Goal: Find specific page/section: Find specific page/section

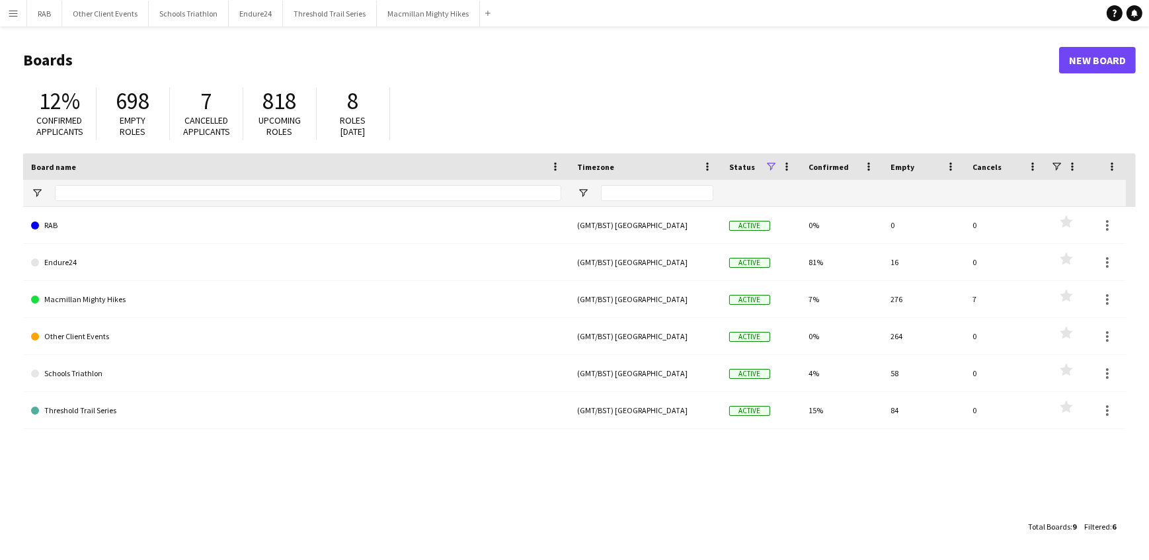
click at [10, 13] on app-icon "Menu" at bounding box center [13, 13] width 11 height 11
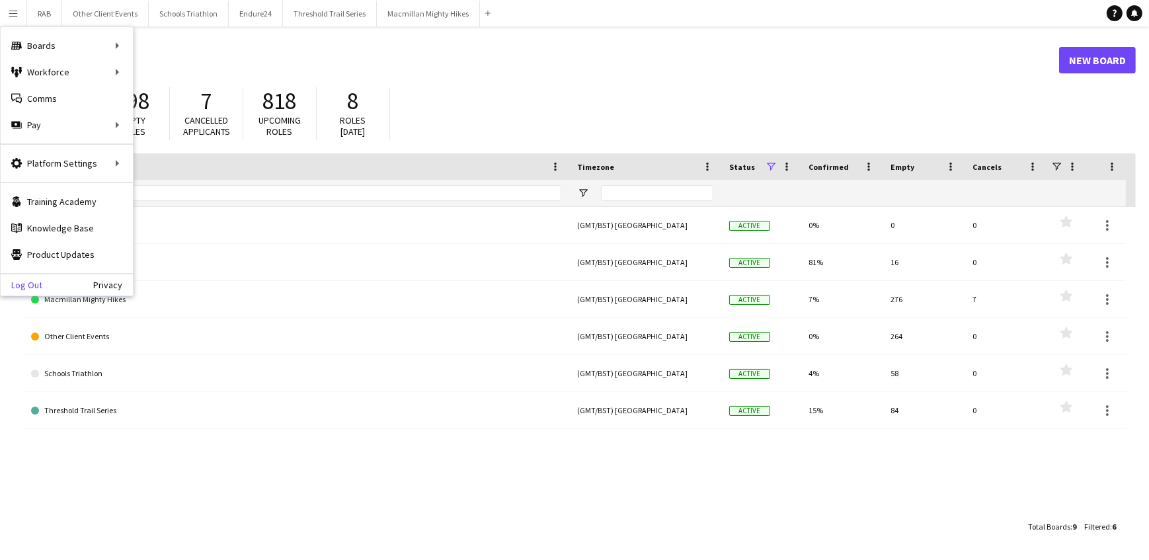
click at [39, 284] on link "Log Out" at bounding box center [22, 285] width 42 height 11
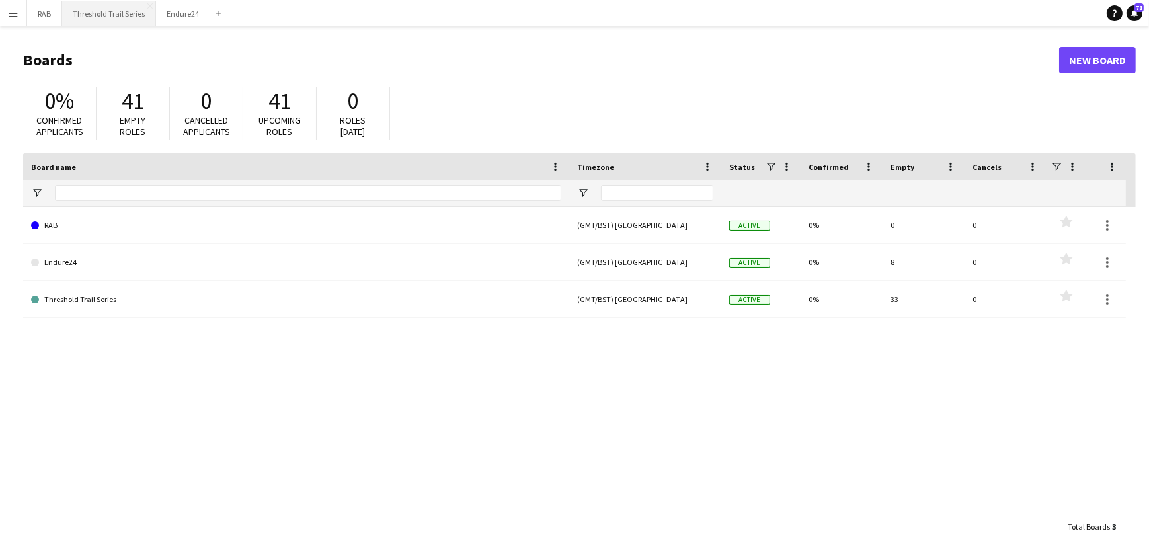
drag, startPoint x: 108, startPoint y: 12, endPoint x: 118, endPoint y: 15, distance: 10.3
click at [108, 12] on button "Threshold Trail Series Close" at bounding box center [109, 14] width 94 height 26
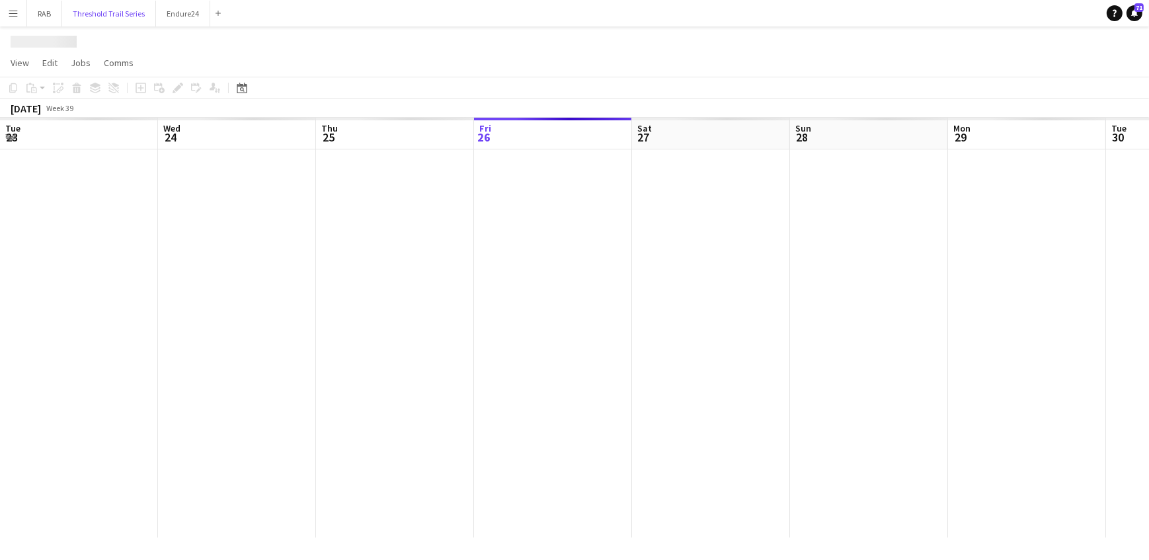
scroll to position [0, 316]
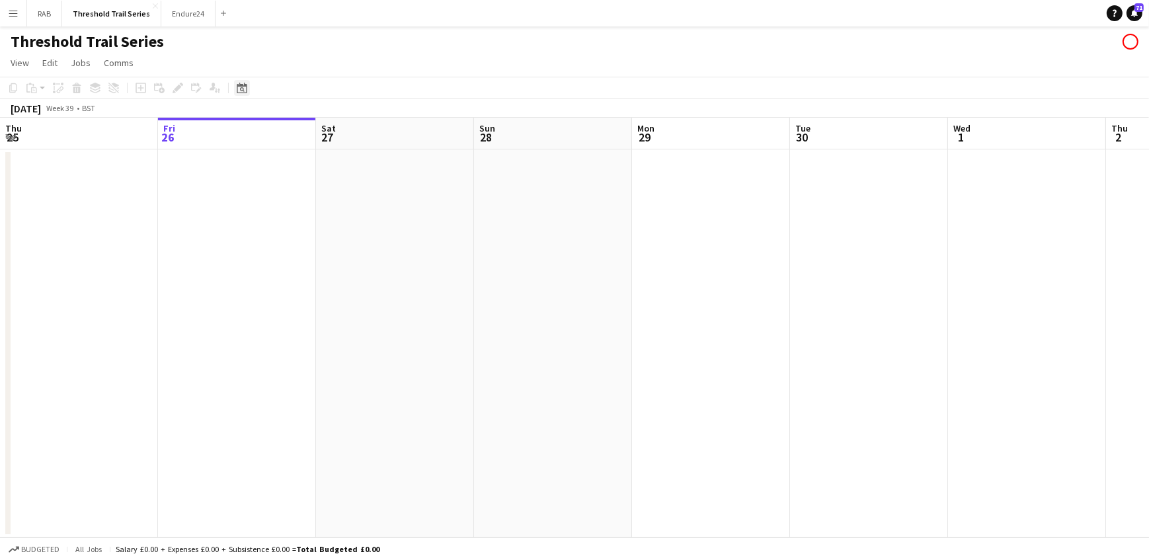
click at [244, 90] on icon "Date picker" at bounding box center [242, 88] width 11 height 11
click at [319, 132] on span "Previous month" at bounding box center [322, 133] width 26 height 26
click at [346, 212] on span "13" at bounding box center [349, 219] width 16 height 16
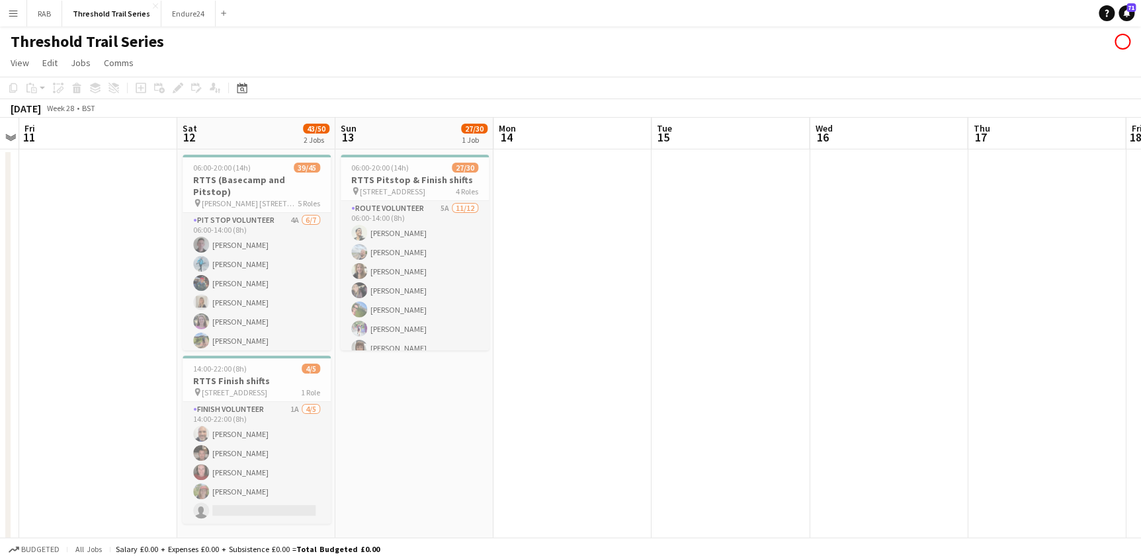
click at [288, 132] on app-board-header-date "Sat 12 43/50 2 Jobs" at bounding box center [256, 134] width 158 height 32
click at [243, 91] on icon at bounding box center [242, 89] width 5 height 5
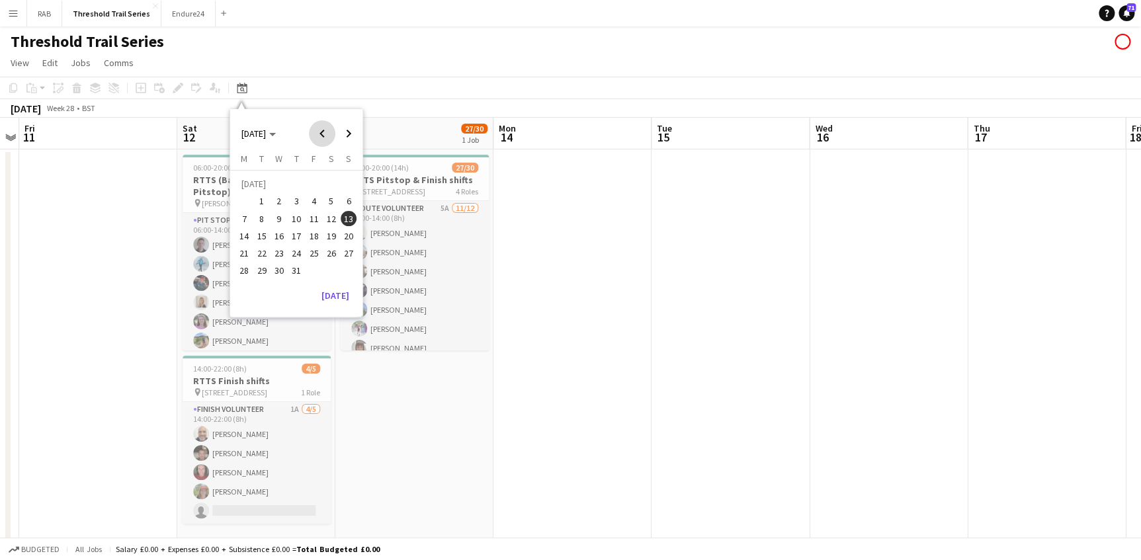
click at [321, 132] on span "Previous month" at bounding box center [322, 133] width 26 height 26
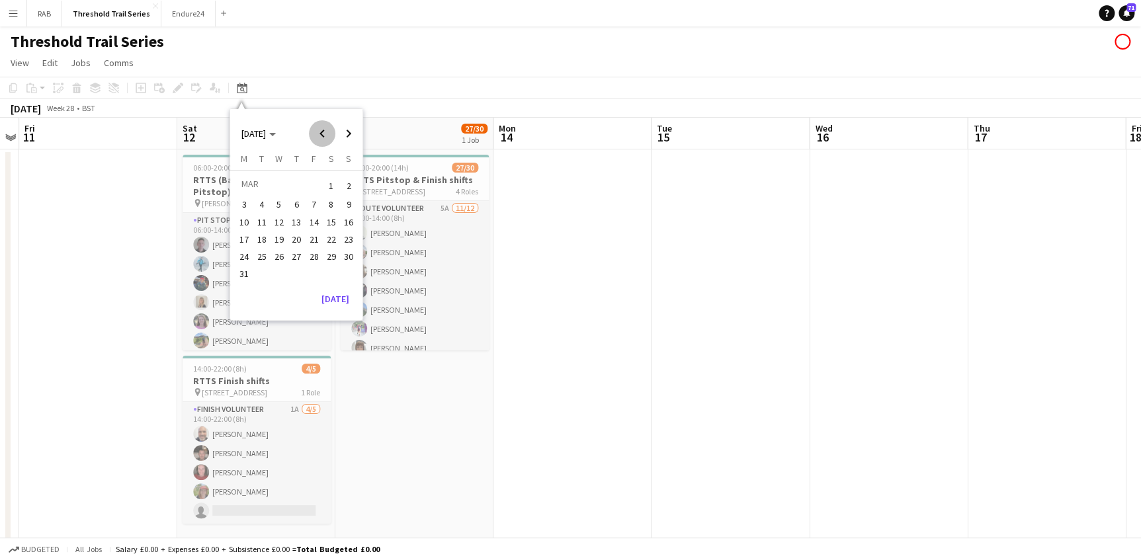
click at [321, 132] on span "Previous month" at bounding box center [322, 133] width 26 height 26
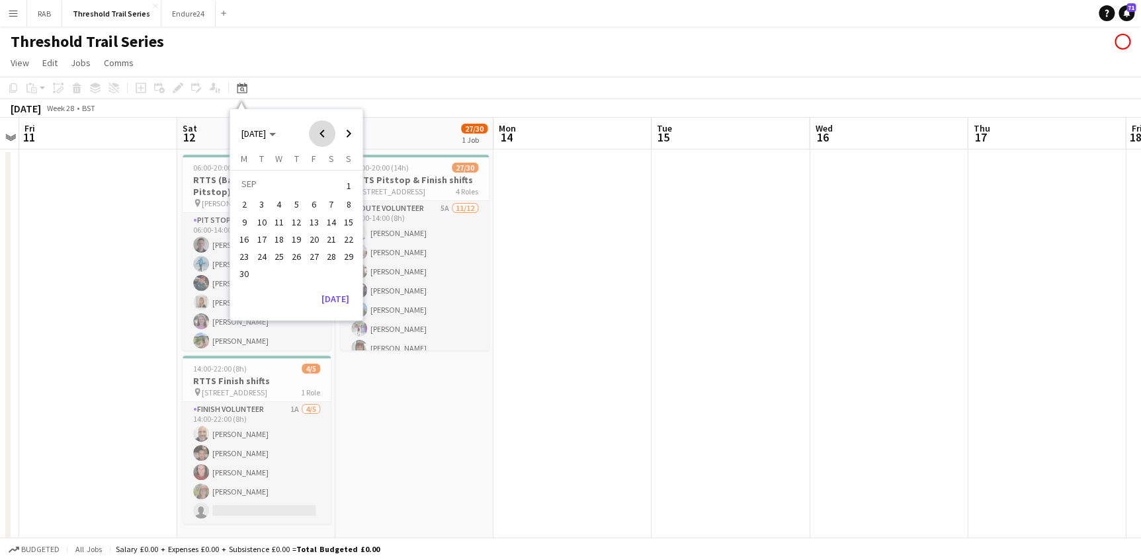
click at [321, 132] on span "Previous month" at bounding box center [322, 133] width 26 height 26
click at [352, 220] on span "14" at bounding box center [349, 219] width 16 height 16
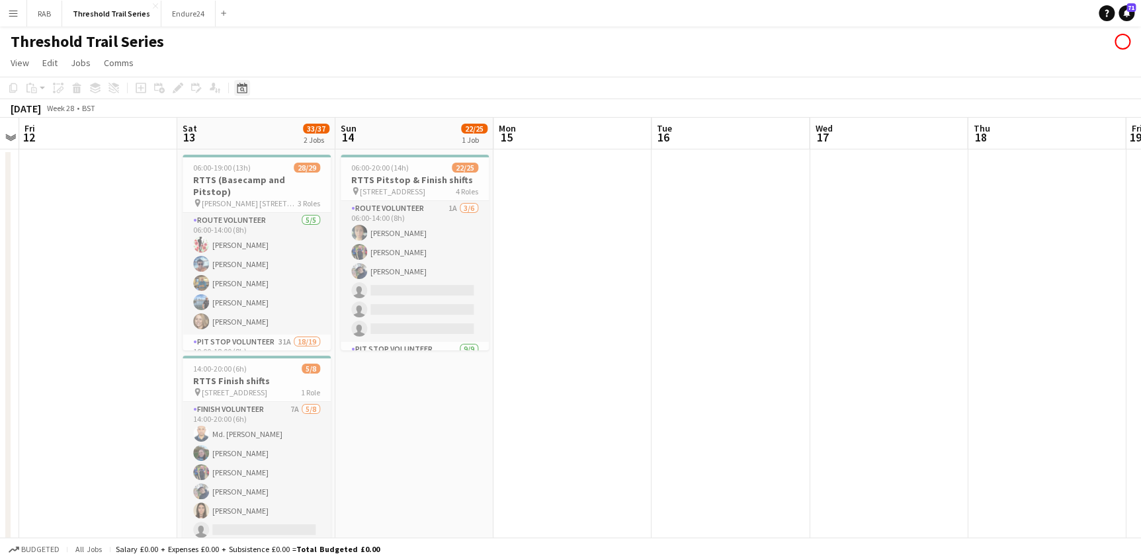
click at [240, 90] on icon at bounding box center [242, 89] width 5 height 5
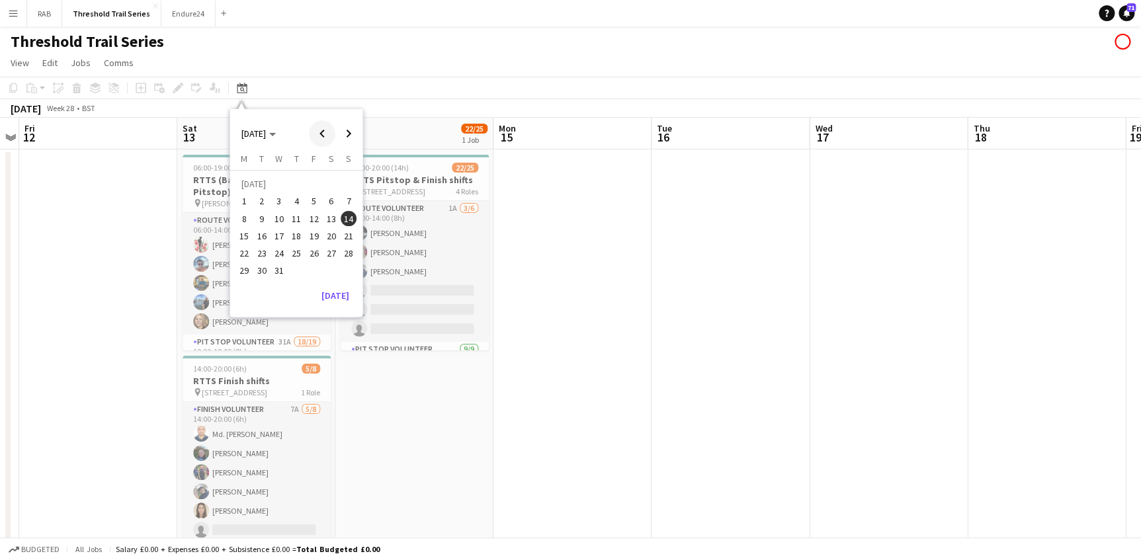
click at [320, 136] on span "Previous month" at bounding box center [322, 133] width 26 height 26
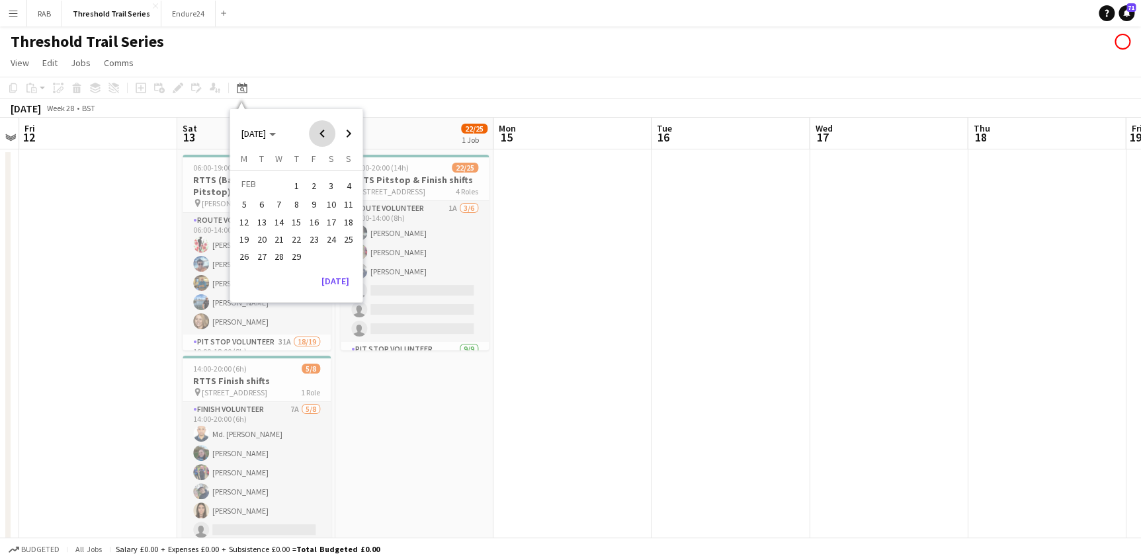
click at [320, 136] on span "Previous month" at bounding box center [322, 133] width 26 height 26
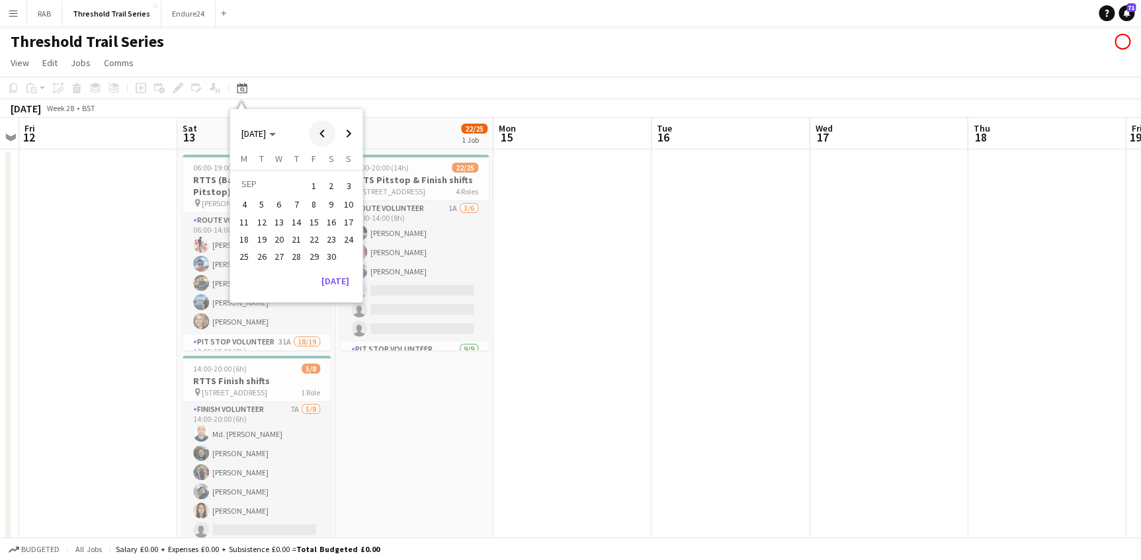
click at [320, 136] on span "Previous month" at bounding box center [322, 133] width 26 height 26
click at [345, 206] on span "9" at bounding box center [349, 205] width 16 height 16
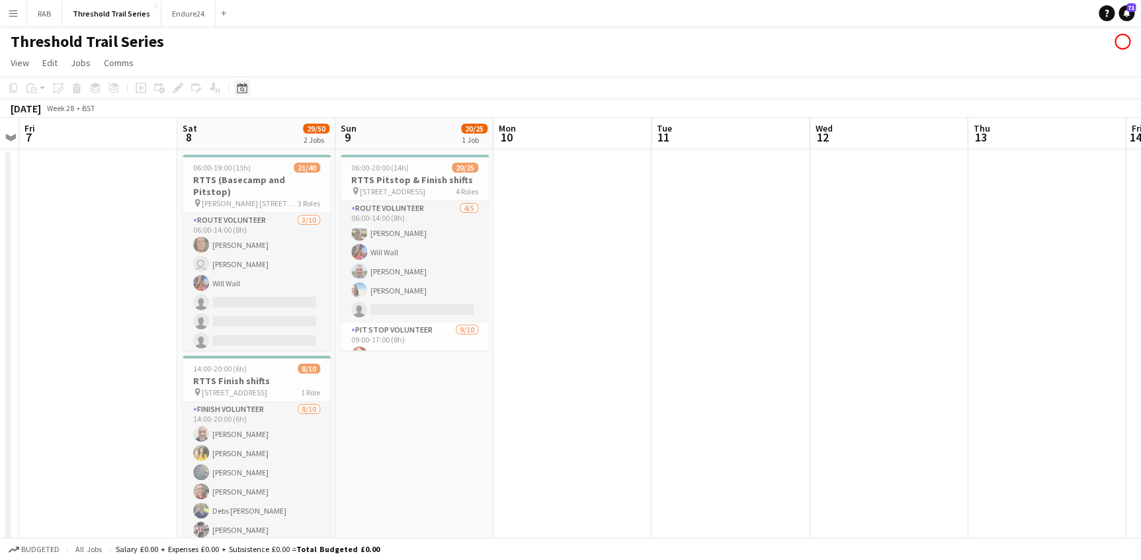
click at [242, 90] on icon at bounding box center [242, 89] width 5 height 5
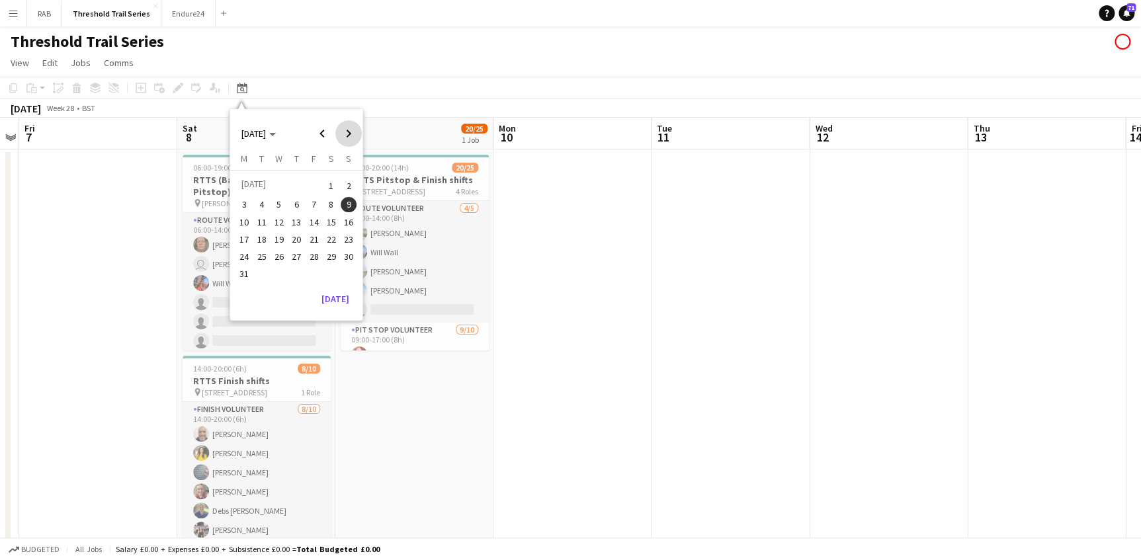
click at [345, 137] on span "Next month" at bounding box center [348, 133] width 26 height 26
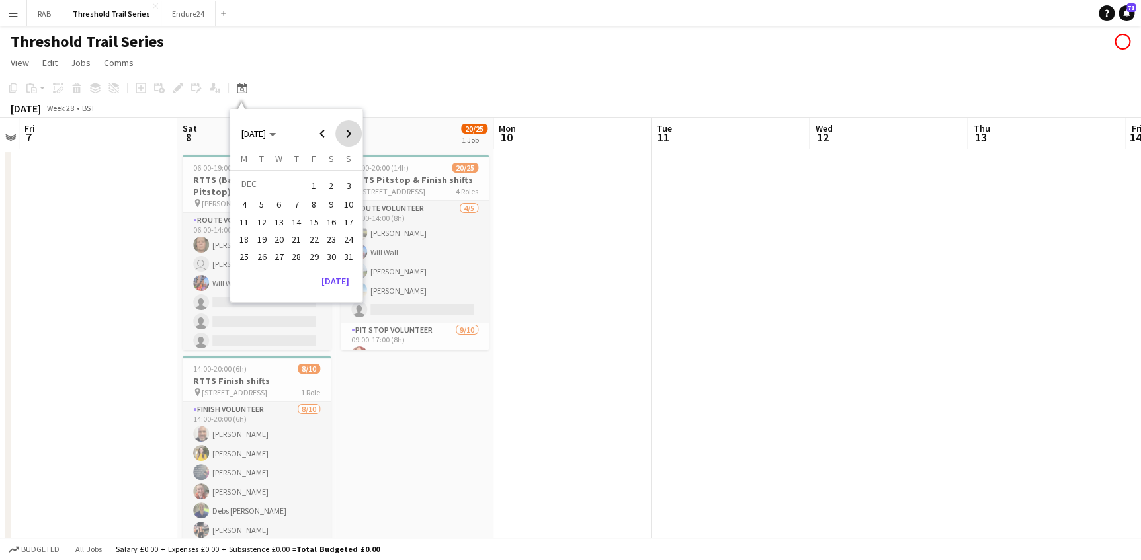
click at [345, 137] on span "Next month" at bounding box center [348, 133] width 26 height 26
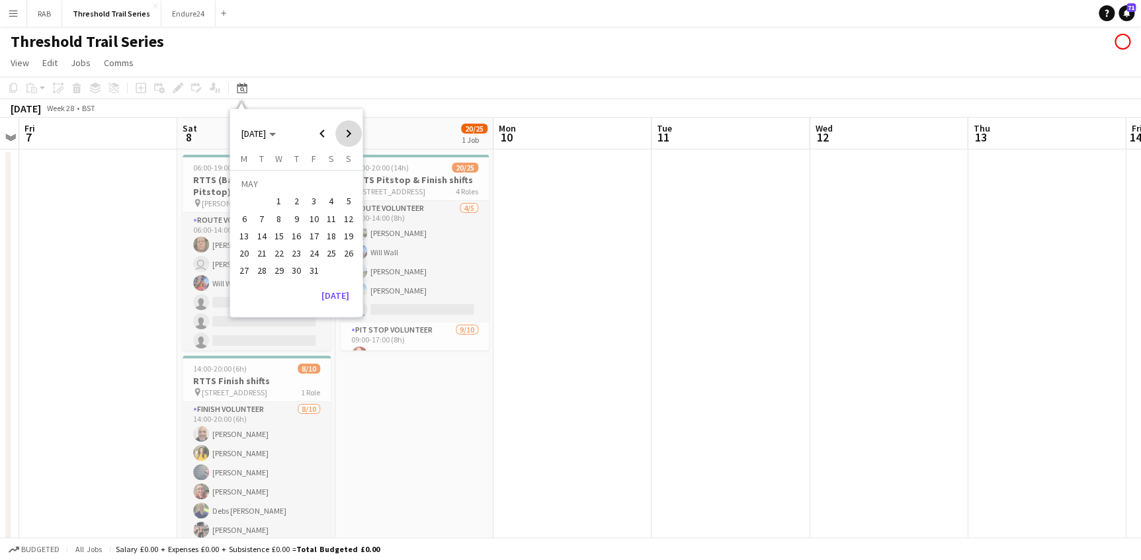
click at [345, 137] on span "Next month" at bounding box center [348, 133] width 26 height 26
click at [346, 216] on span "14" at bounding box center [349, 219] width 16 height 16
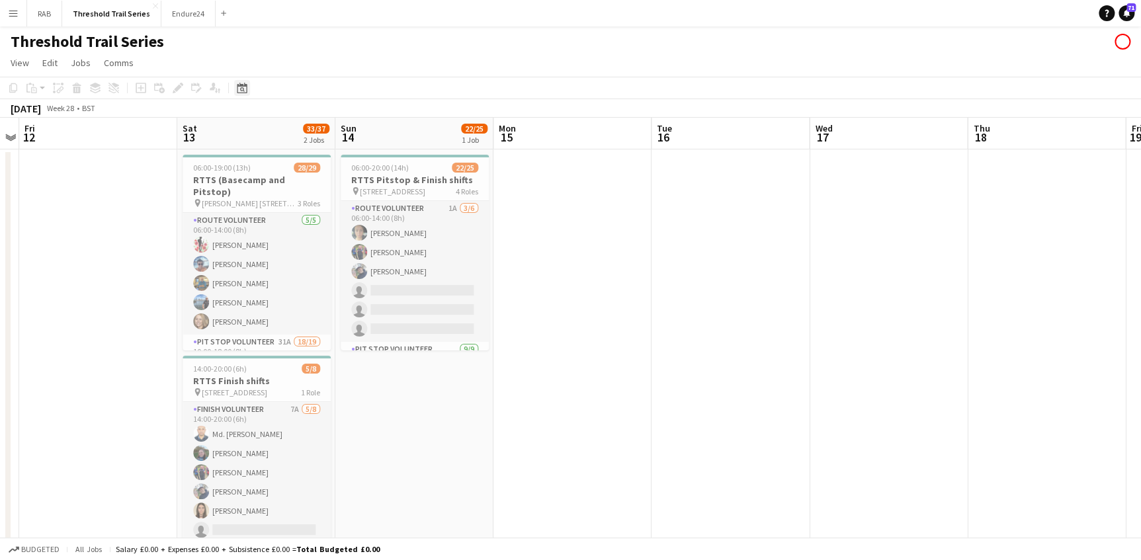
click at [242, 93] on icon at bounding box center [242, 88] width 10 height 11
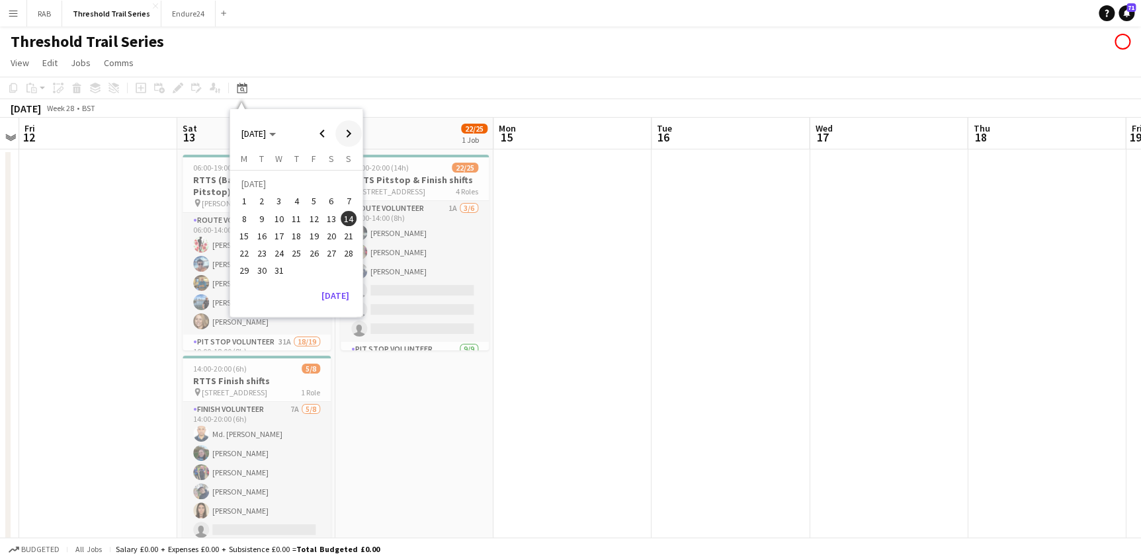
click at [347, 134] on span "Next month" at bounding box center [348, 133] width 26 height 26
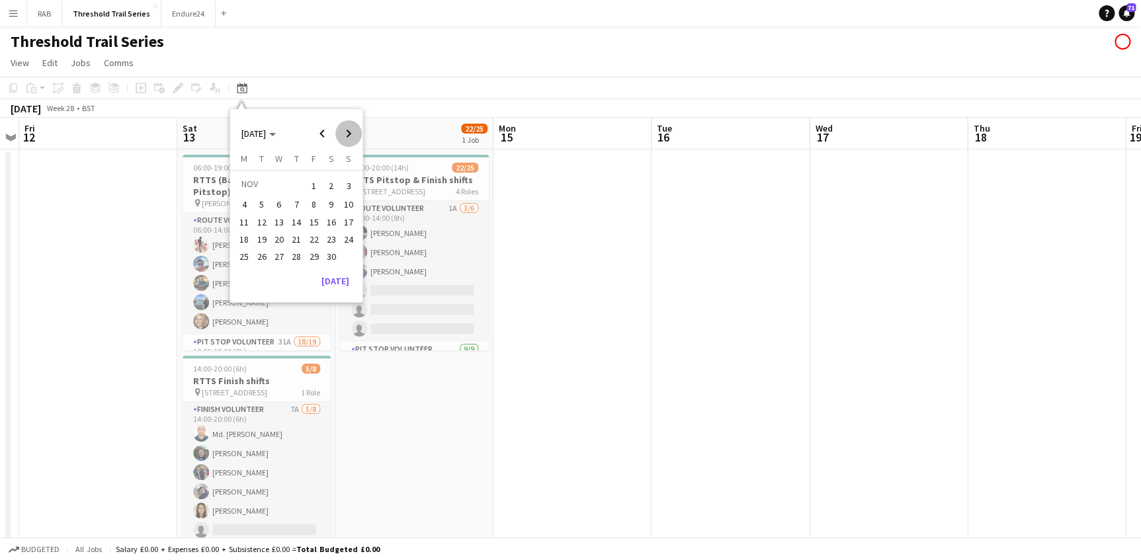
click at [347, 134] on span "Next month" at bounding box center [348, 133] width 26 height 26
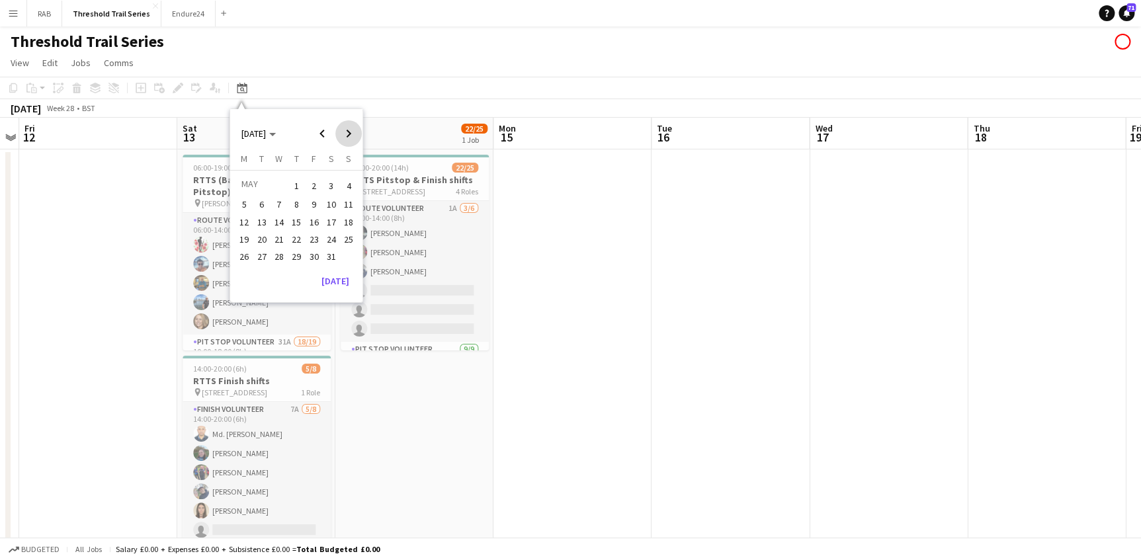
click at [347, 134] on span "Next month" at bounding box center [348, 133] width 26 height 26
click at [344, 230] on span "20" at bounding box center [349, 236] width 16 height 16
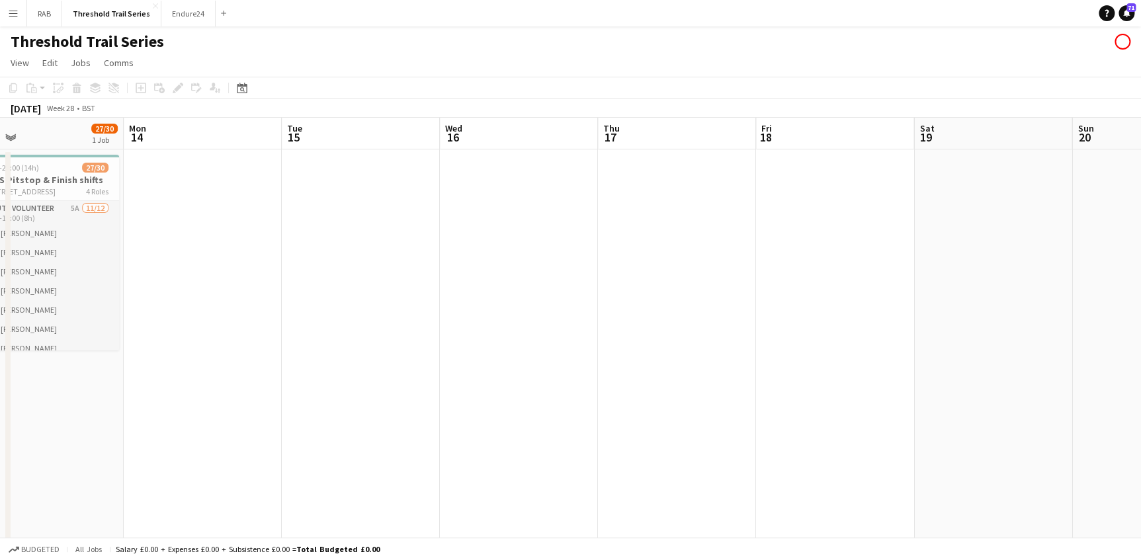
drag, startPoint x: 268, startPoint y: 134, endPoint x: 1078, endPoint y: 153, distance: 810.2
click at [1078, 153] on app-calendar-viewport "Fri 11 Sat 12 43/50 2 Jobs Sun 13 27/30 1 Job Mon 14 Tue 15 Wed 16 Thu 17 Fri 1…" at bounding box center [570, 348] width 1141 height 460
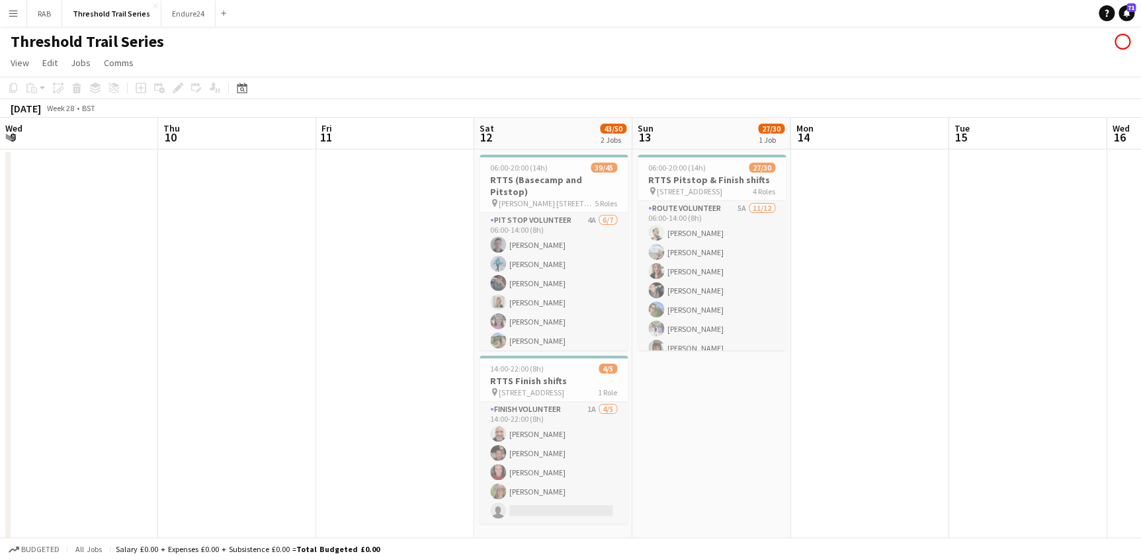
scroll to position [0, 438]
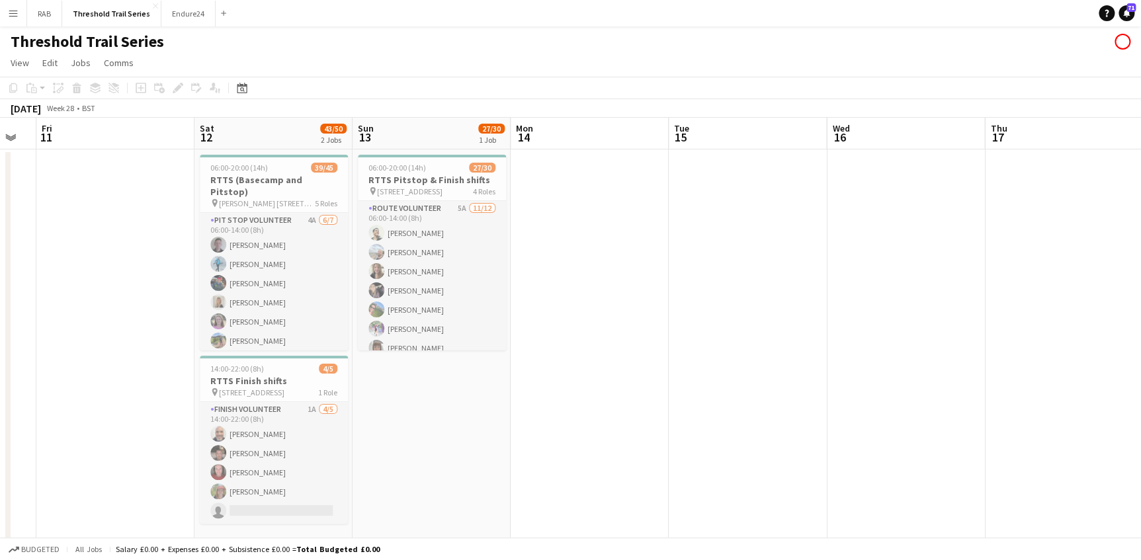
drag, startPoint x: 251, startPoint y: 132, endPoint x: 555, endPoint y: 132, distance: 304.2
click at [555, 132] on app-calendar-viewport "Tue 8 Wed 9 Thu 10 Fri 11 Sat 12 43/50 2 Jobs Sun 13 27/30 1 Job Mon 14 Tue 15 …" at bounding box center [570, 348] width 1141 height 460
click at [237, 88] on icon "Date picker" at bounding box center [242, 88] width 11 height 11
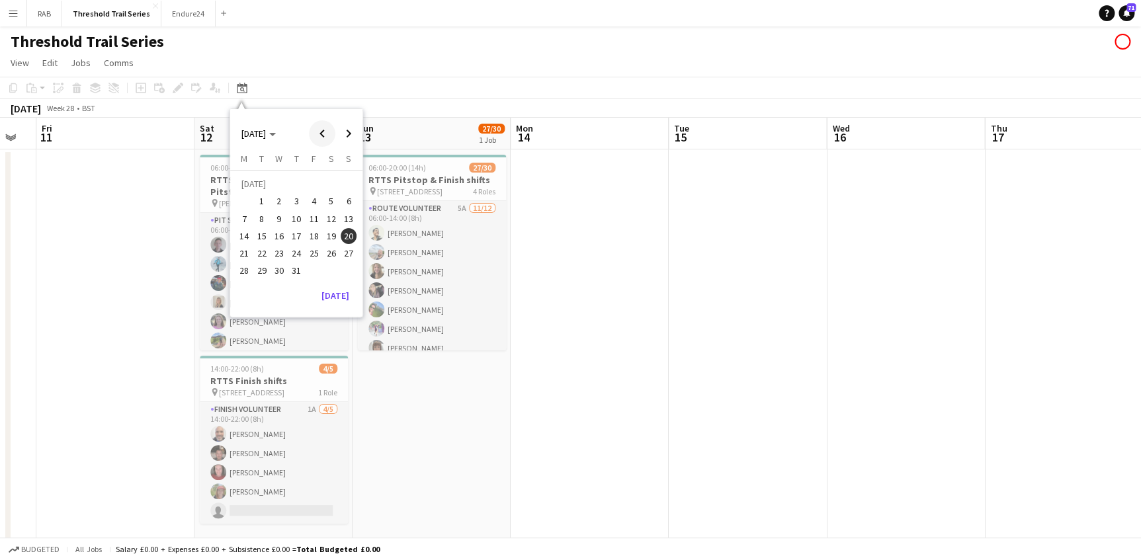
click at [322, 132] on span "Previous month" at bounding box center [322, 133] width 26 height 26
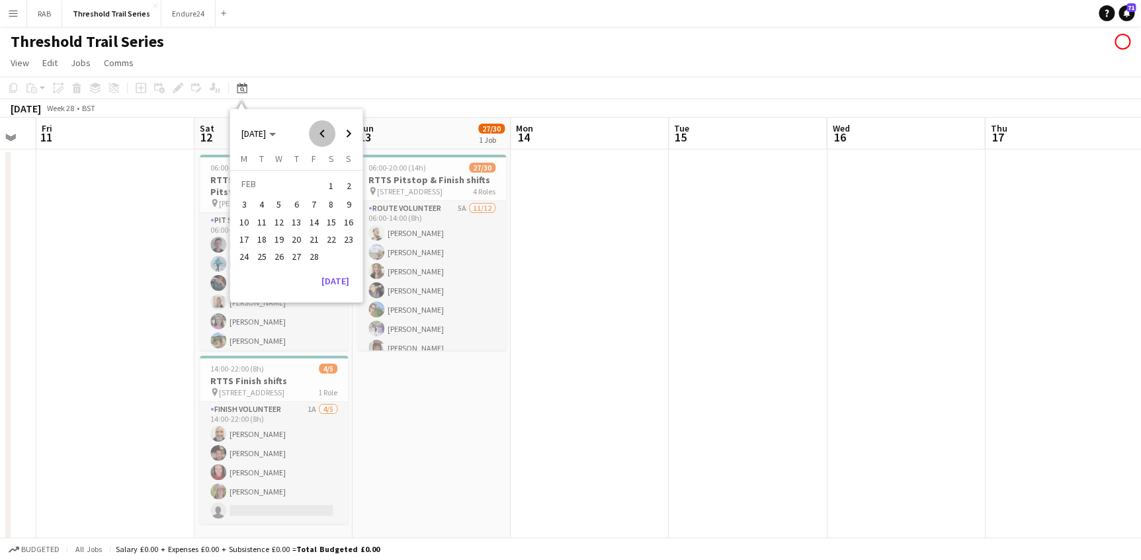
click at [322, 132] on span "Previous month" at bounding box center [322, 133] width 26 height 26
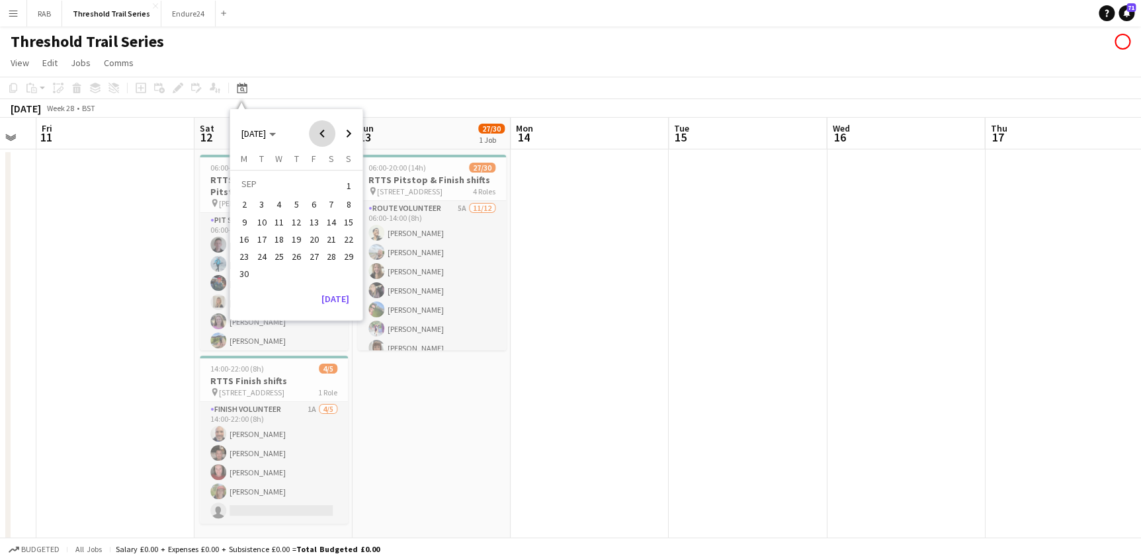
click at [322, 132] on span "Previous month" at bounding box center [322, 133] width 26 height 26
click at [350, 220] on span "14" at bounding box center [349, 219] width 16 height 16
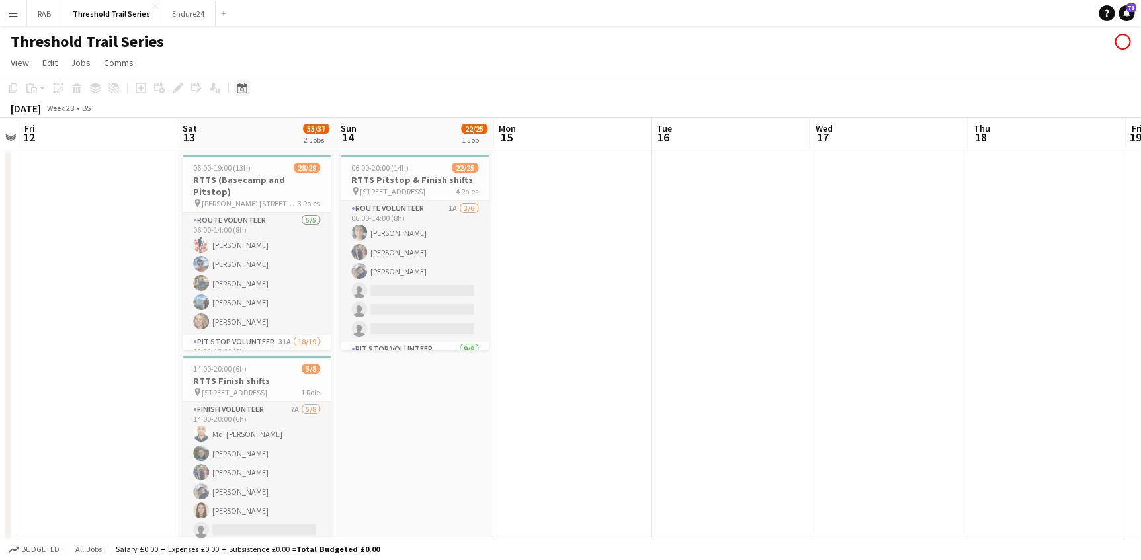
click at [243, 87] on icon "Date picker" at bounding box center [242, 88] width 11 height 11
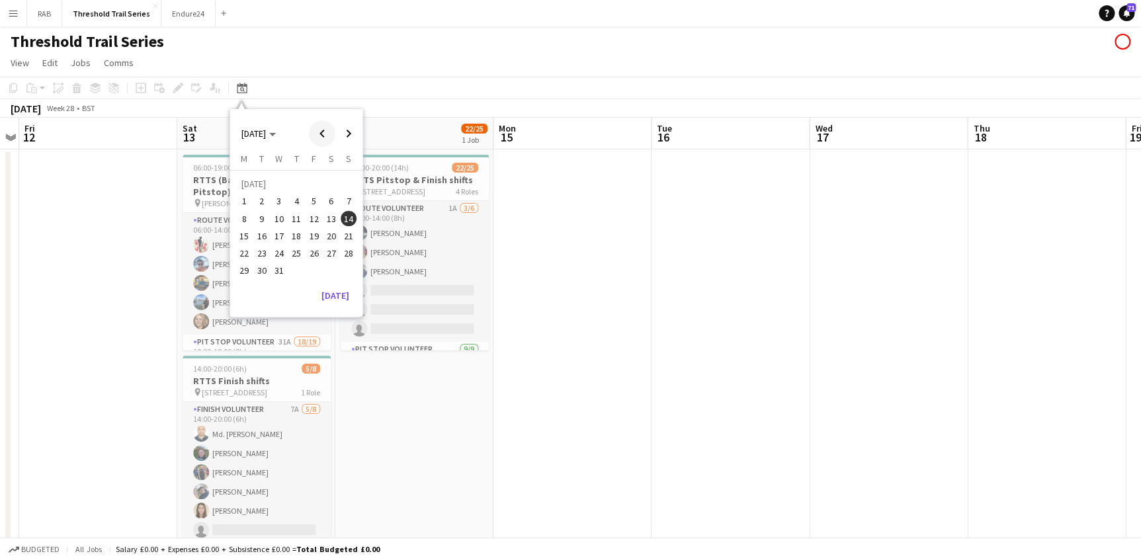
click at [324, 133] on span "Previous month" at bounding box center [322, 133] width 26 height 26
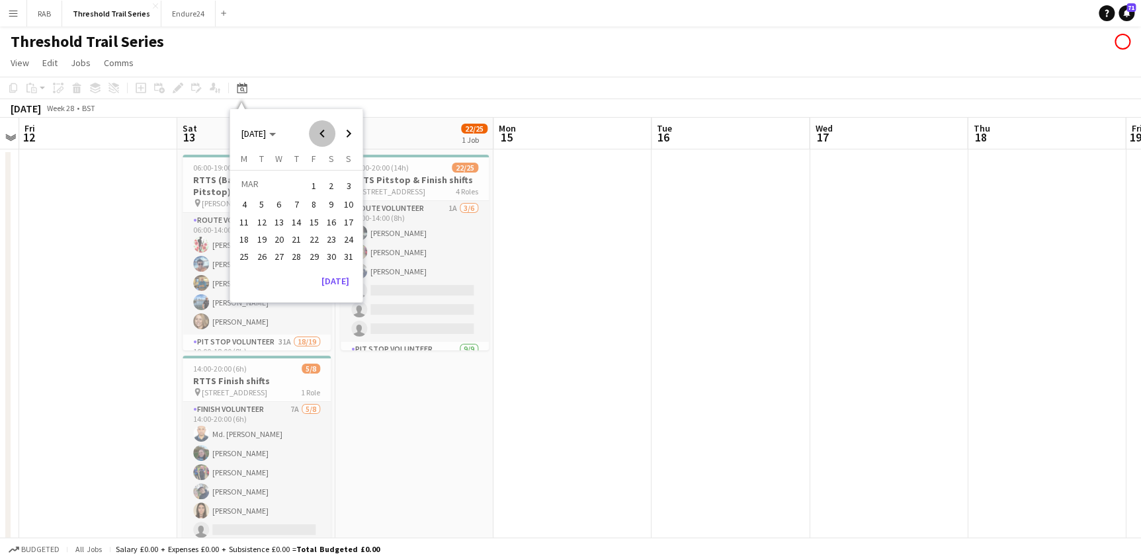
click at [324, 133] on span "Previous month" at bounding box center [322, 133] width 26 height 26
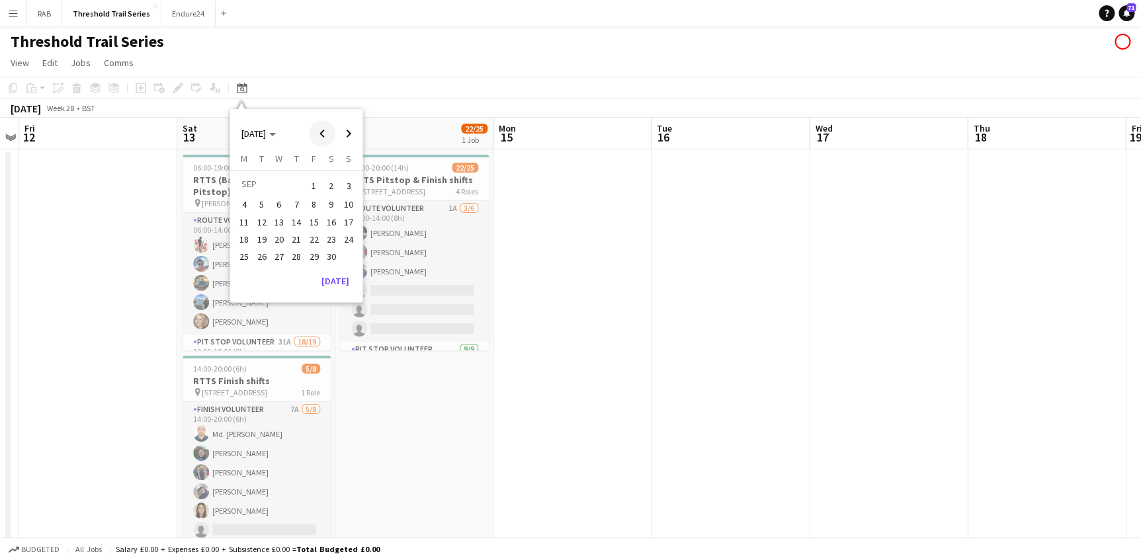
click at [324, 133] on span "Previous month" at bounding box center [322, 133] width 26 height 26
click at [345, 219] on span "16" at bounding box center [349, 222] width 16 height 16
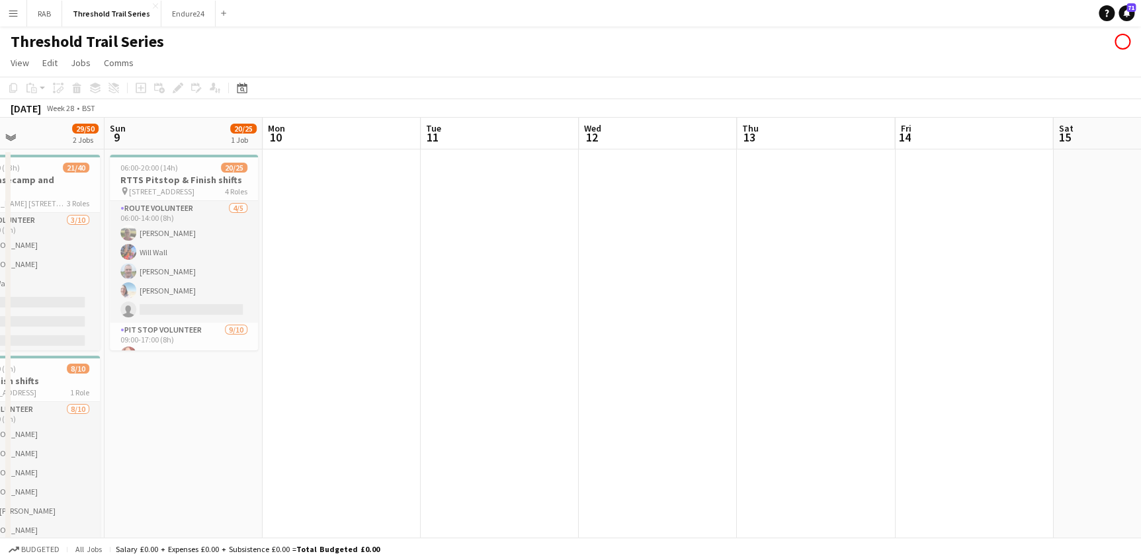
drag, startPoint x: 266, startPoint y: 136, endPoint x: 1124, endPoint y: 130, distance: 858.2
click at [1141, 134] on html "Menu Boards Boards Boards All jobs Status Workforce Workforce My Workforce Recr…" at bounding box center [570, 300] width 1141 height 600
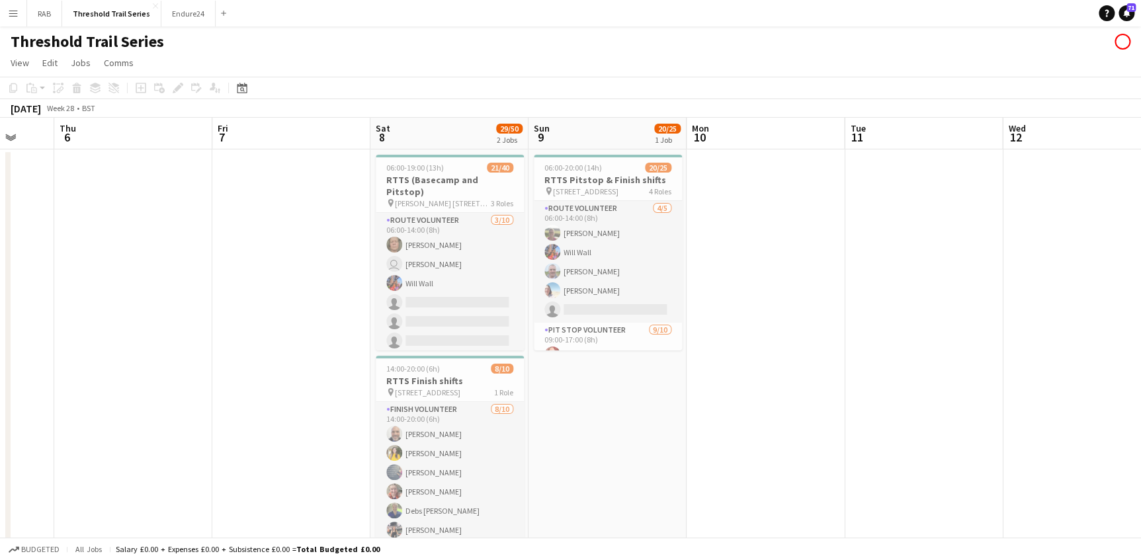
scroll to position [0, 437]
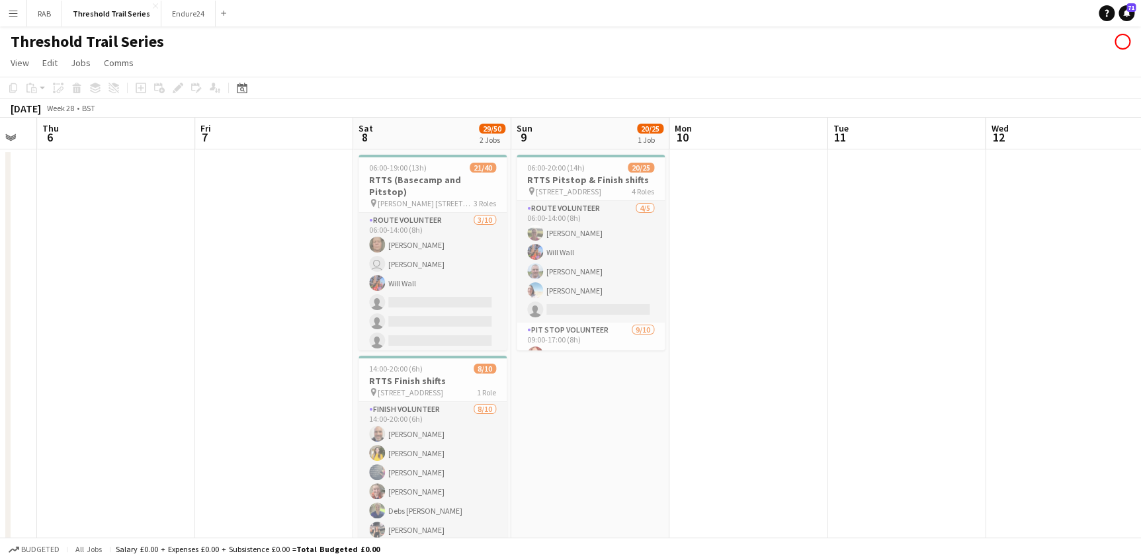
drag, startPoint x: 661, startPoint y: 125, endPoint x: 739, endPoint y: 132, distance: 79.0
click at [739, 132] on app-calendar-viewport "Mon 3 Tue 4 Wed 5 Thu 6 Fri 7 Sat 8 29/50 2 Jobs Sun 9 20/25 1 Job Mon 10 Tue 1…" at bounding box center [570, 348] width 1141 height 460
click at [240, 89] on icon at bounding box center [242, 89] width 5 height 5
click at [323, 128] on span "Previous month" at bounding box center [322, 133] width 26 height 26
click at [346, 232] on span "25" at bounding box center [349, 239] width 16 height 16
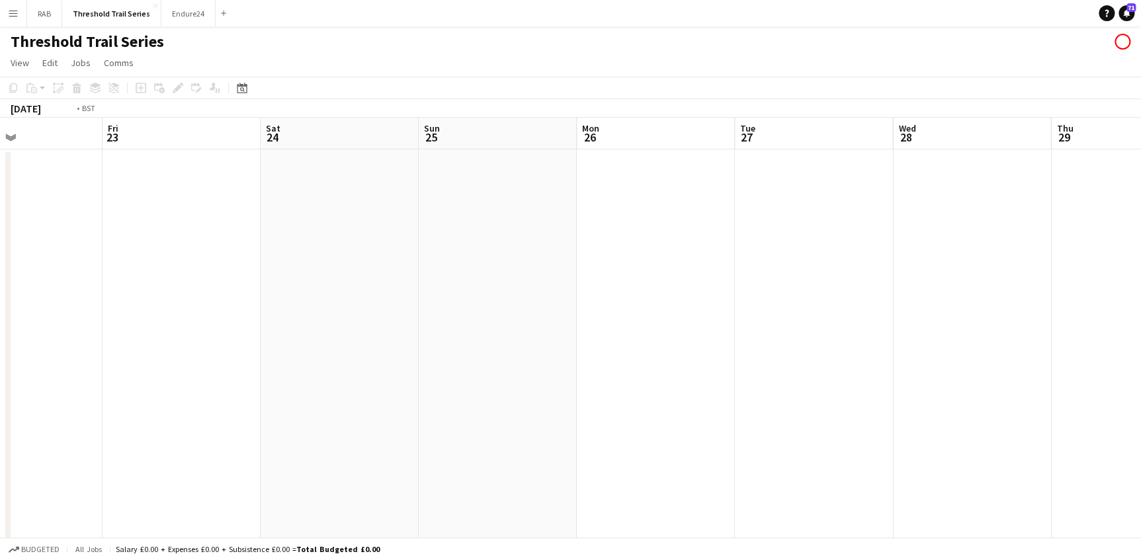
drag, startPoint x: 456, startPoint y: 132, endPoint x: 1127, endPoint y: 142, distance: 671.2
click at [1141, 151] on html "Menu Boards Boards Boards All jobs Status Workforce Workforce My Workforce Recr…" at bounding box center [570, 300] width 1141 height 600
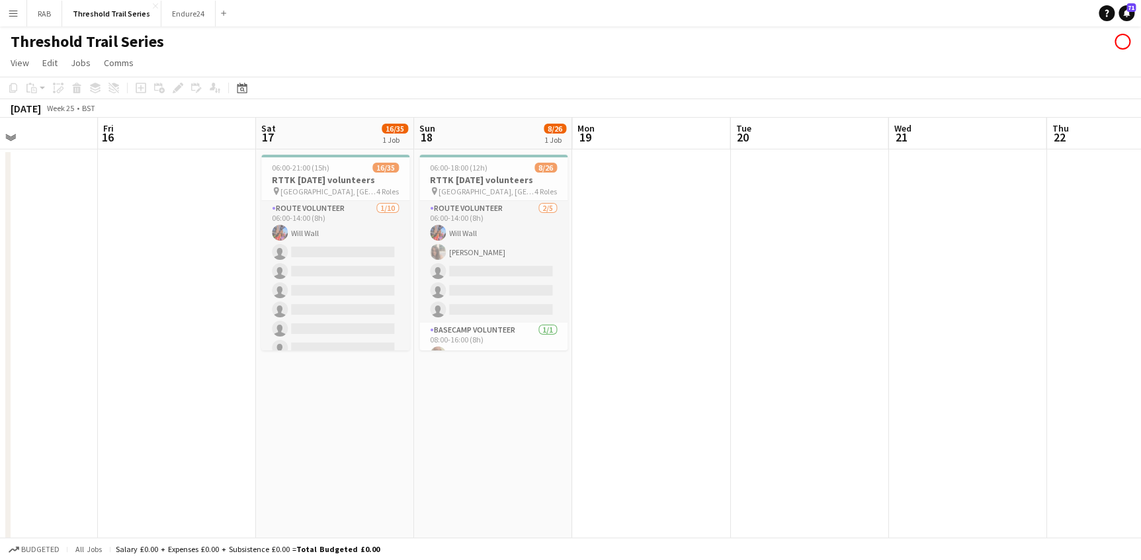
drag, startPoint x: 182, startPoint y: 132, endPoint x: 675, endPoint y: 131, distance: 493.3
click at [680, 132] on app-calendar-viewport "Mon 12 Tue 13 Wed 14 Thu 15 Fri 16 Sat 17 16/35 1 Job Sun 18 8/26 1 Job Mon 19 …" at bounding box center [570, 348] width 1141 height 460
click at [239, 85] on icon at bounding box center [242, 88] width 10 height 11
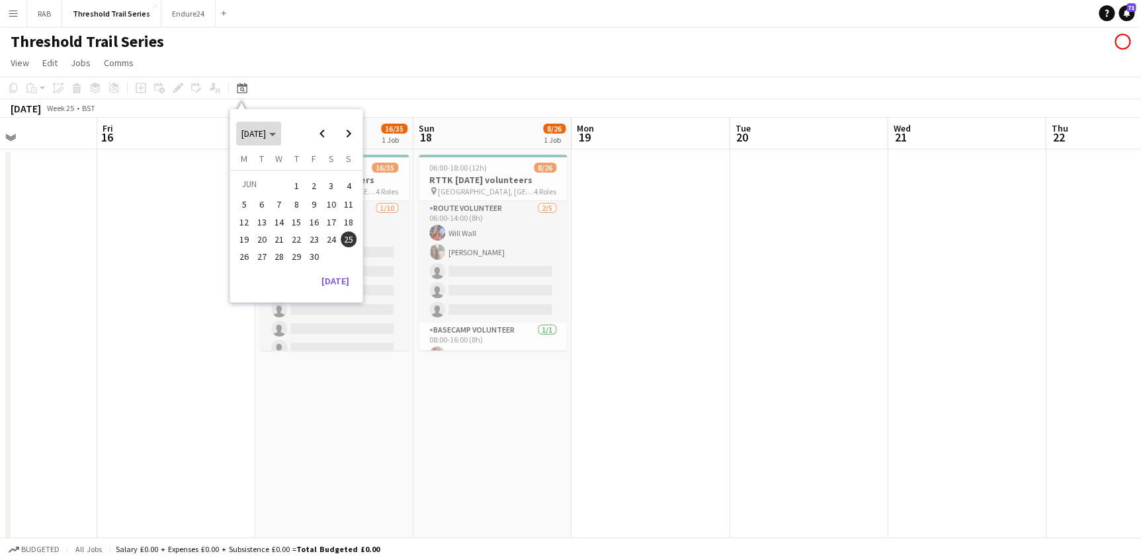
click at [276, 135] on icon "Choose month and year" at bounding box center [272, 134] width 7 height 3
click at [256, 202] on span "2024" at bounding box center [250, 202] width 27 height 16
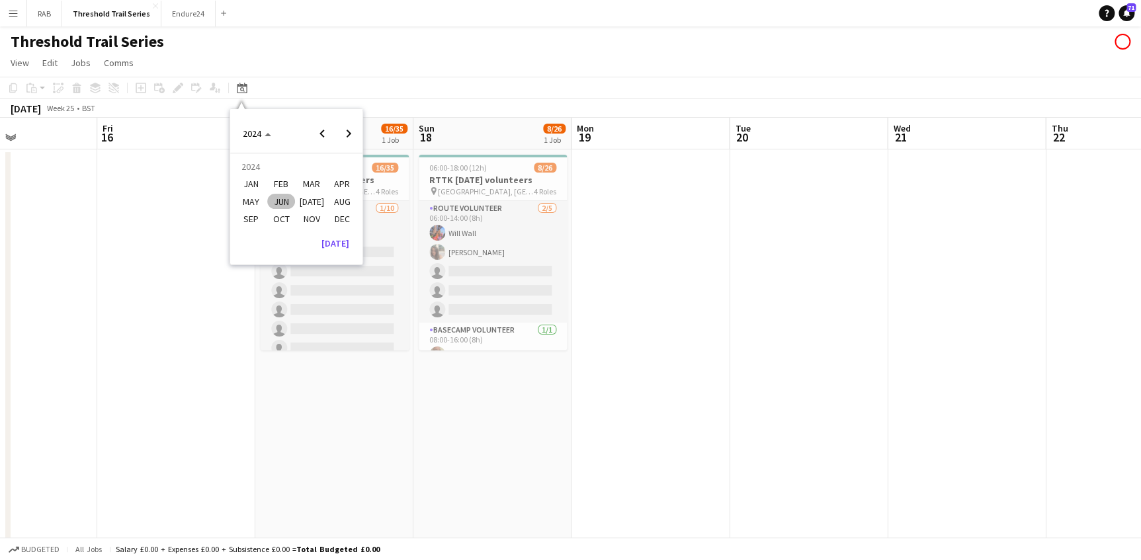
click at [274, 201] on span "JUN" at bounding box center [280, 202] width 27 height 16
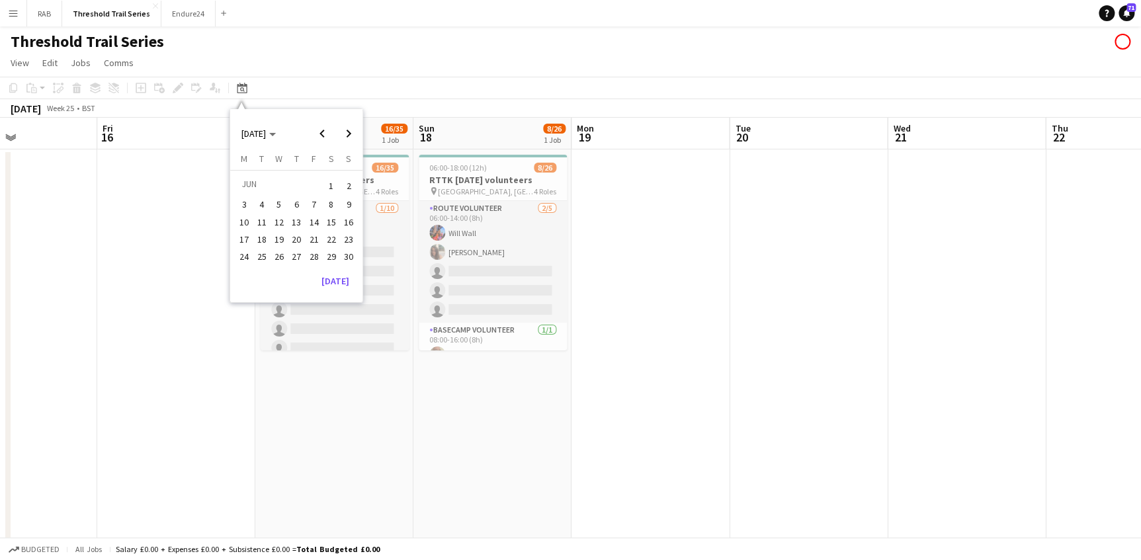
click at [343, 221] on span "16" at bounding box center [349, 222] width 16 height 16
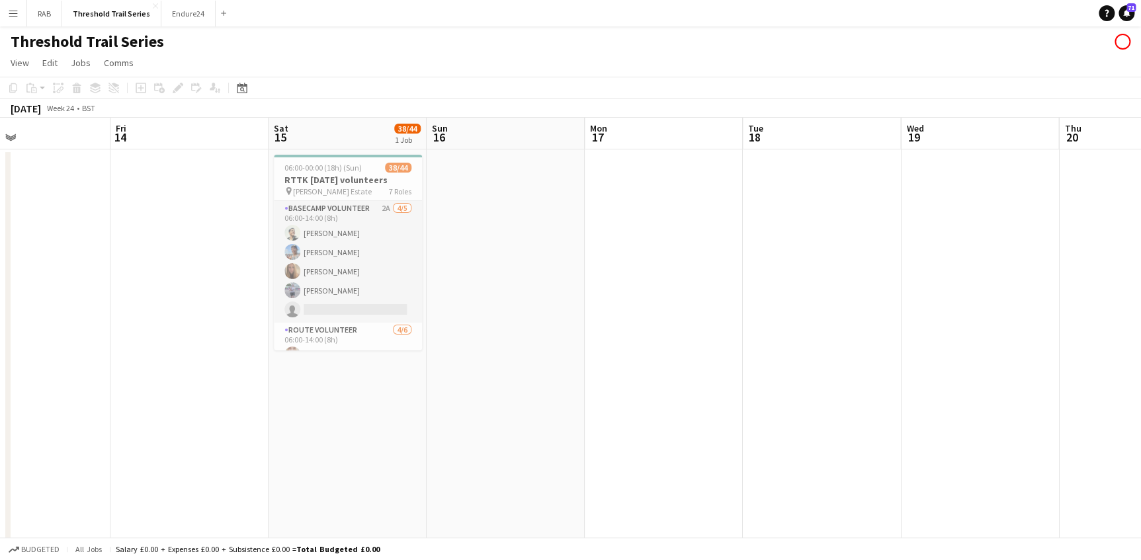
scroll to position [0, 363]
drag, startPoint x: 241, startPoint y: 137, endPoint x: 333, endPoint y: 132, distance: 92.1
click at [333, 132] on app-calendar-viewport "Tue 11 Wed 12 Thu 13 Fri 14 Sat 15 38/44 1 Job Sun 16 Mon 17 Tue 18 Wed 19 Thu …" at bounding box center [570, 348] width 1141 height 460
click at [242, 84] on icon at bounding box center [242, 88] width 10 height 11
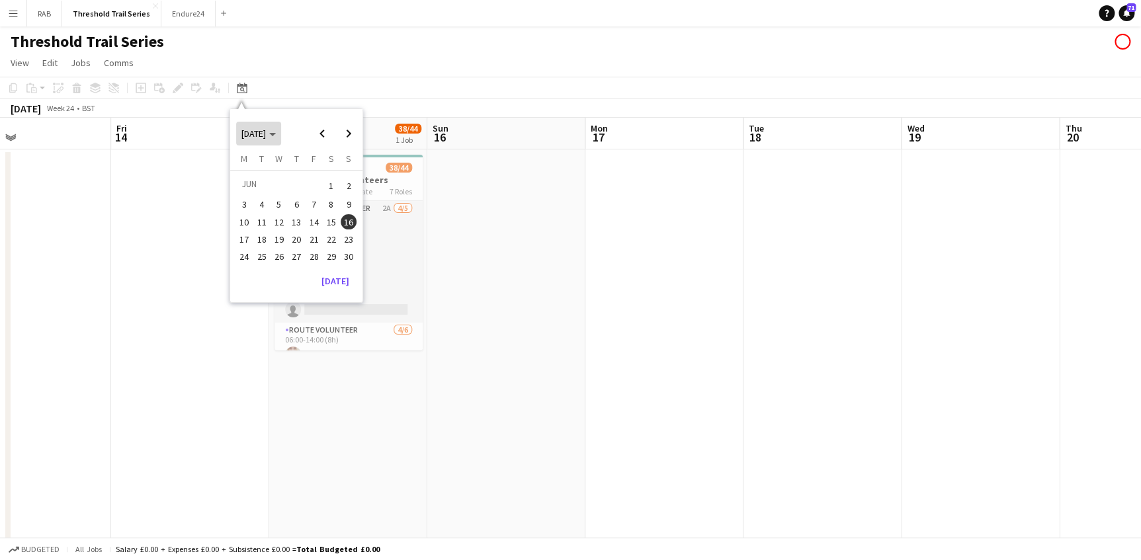
click at [276, 133] on icon "Choose month and year" at bounding box center [272, 134] width 7 height 3
click at [283, 202] on span "2025" at bounding box center [280, 202] width 27 height 16
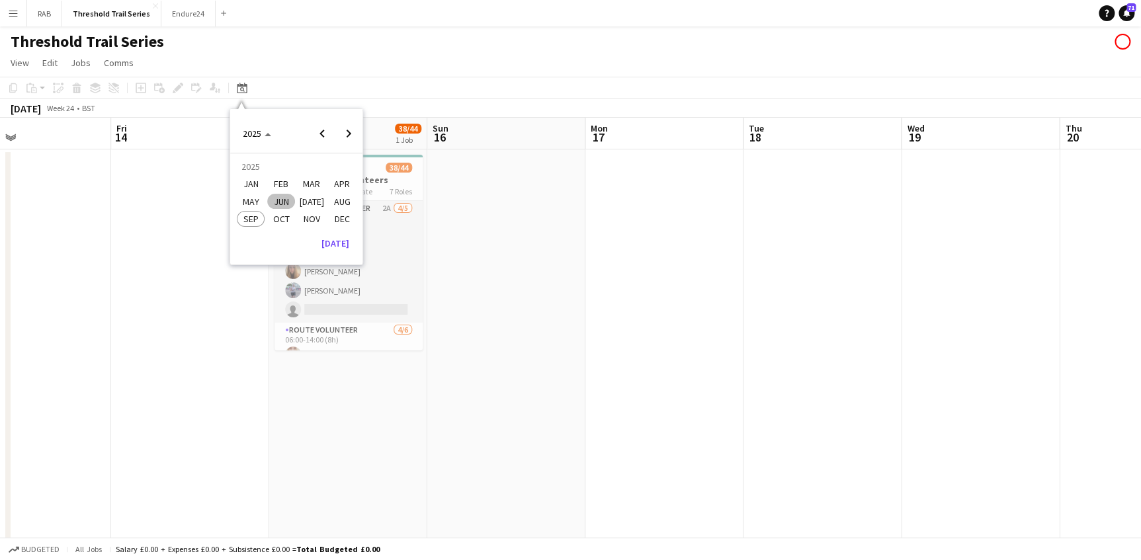
click at [284, 198] on span "JUN" at bounding box center [280, 202] width 27 height 16
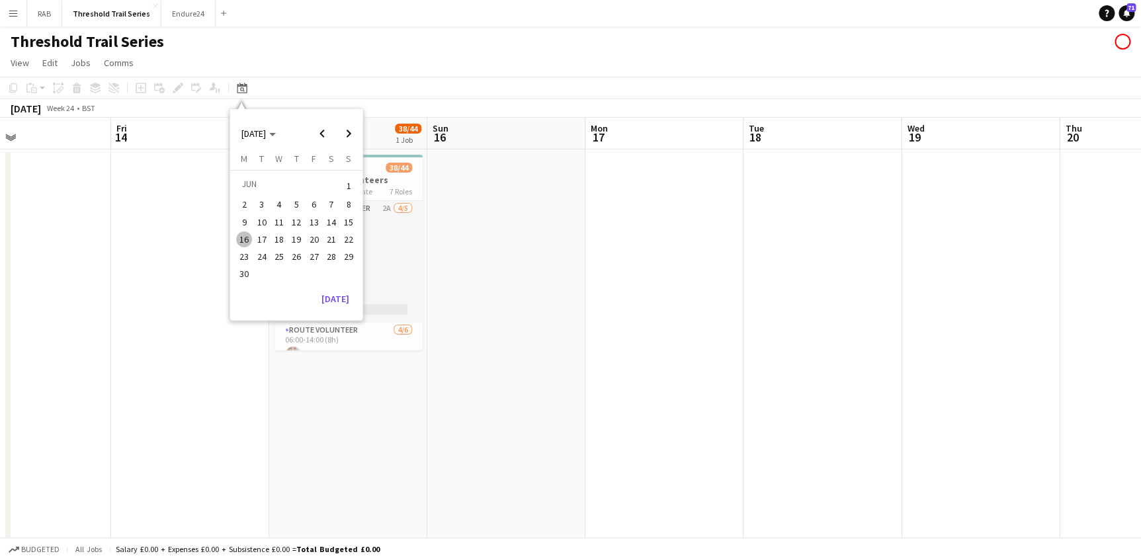
click at [346, 235] on span "22" at bounding box center [349, 239] width 16 height 16
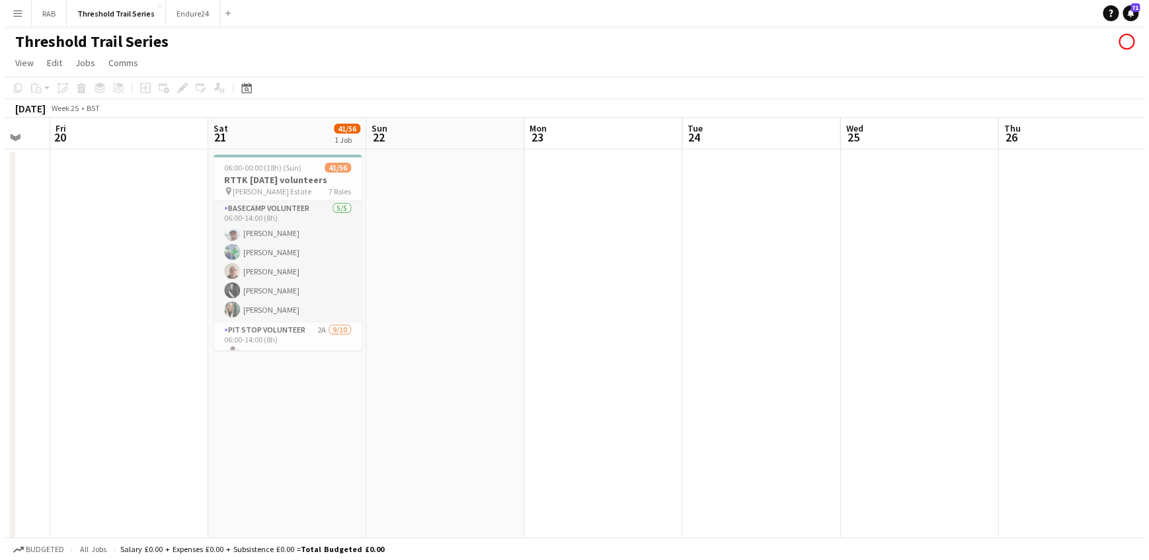
scroll to position [0, 428]
drag, startPoint x: 251, startPoint y: 134, endPoint x: 278, endPoint y: 135, distance: 27.1
click at [278, 135] on app-calendar-viewport "Tue 17 Wed 18 Thu 19 Fri 20 Sat 21 41/56 1 Job Sun 22 Mon 23 Tue 24 Wed 25 Thu …" at bounding box center [570, 348] width 1141 height 460
click at [456, 253] on app-date-cell at bounding box center [441, 363] width 158 height 428
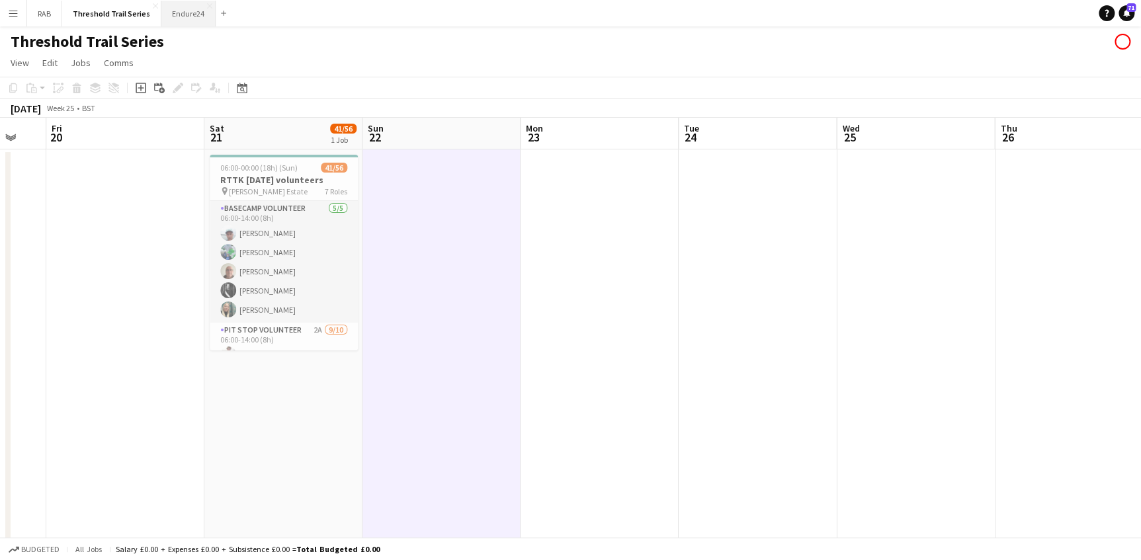
click at [169, 9] on button "Endure24 Close" at bounding box center [188, 14] width 54 height 26
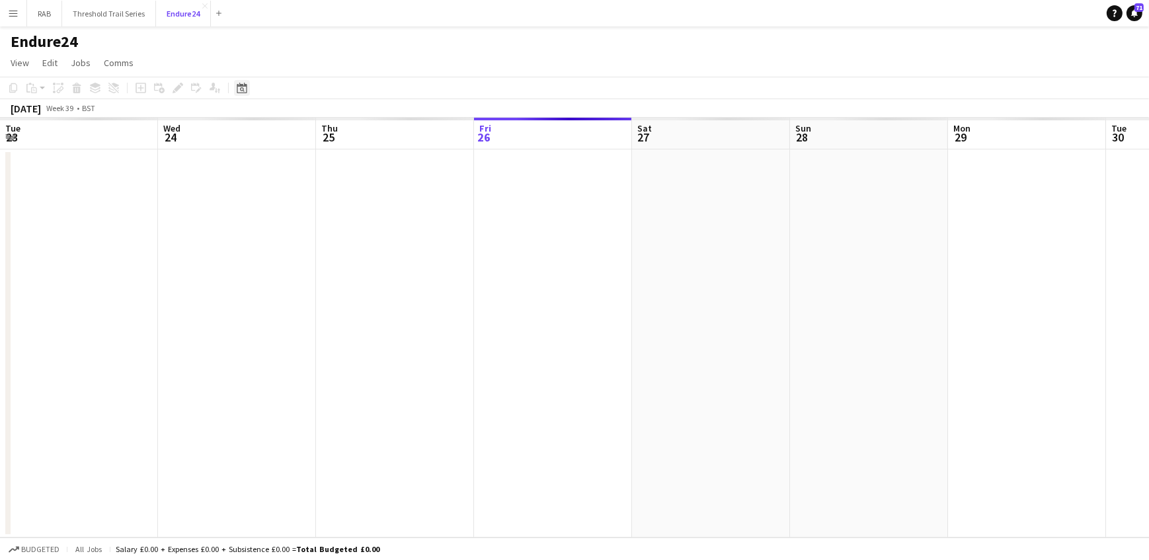
scroll to position [0, 316]
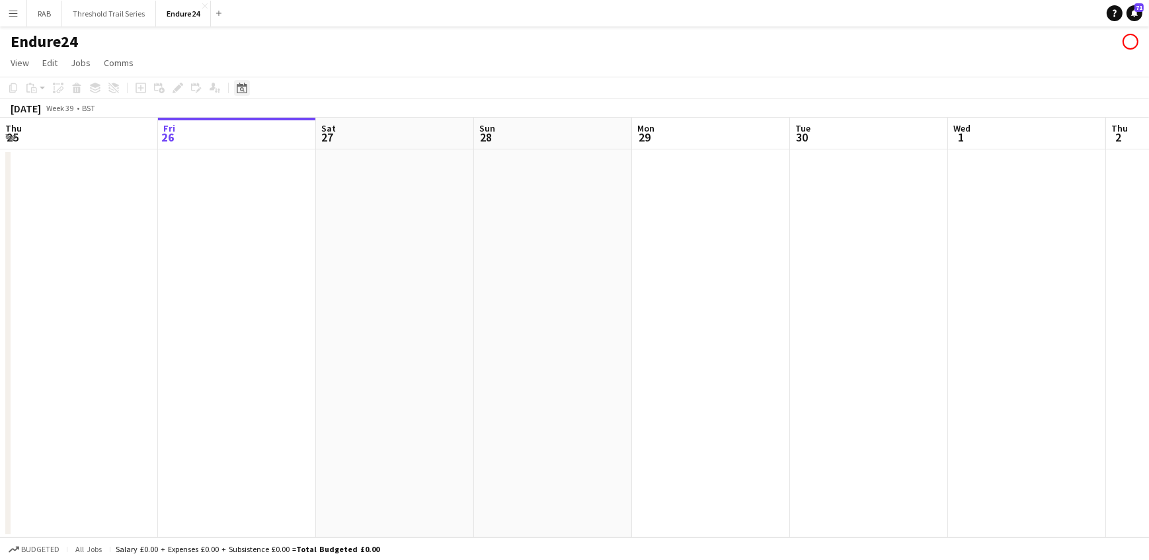
click at [245, 89] on icon "Date picker" at bounding box center [242, 88] width 11 height 11
click at [323, 130] on span "Previous month" at bounding box center [322, 133] width 26 height 26
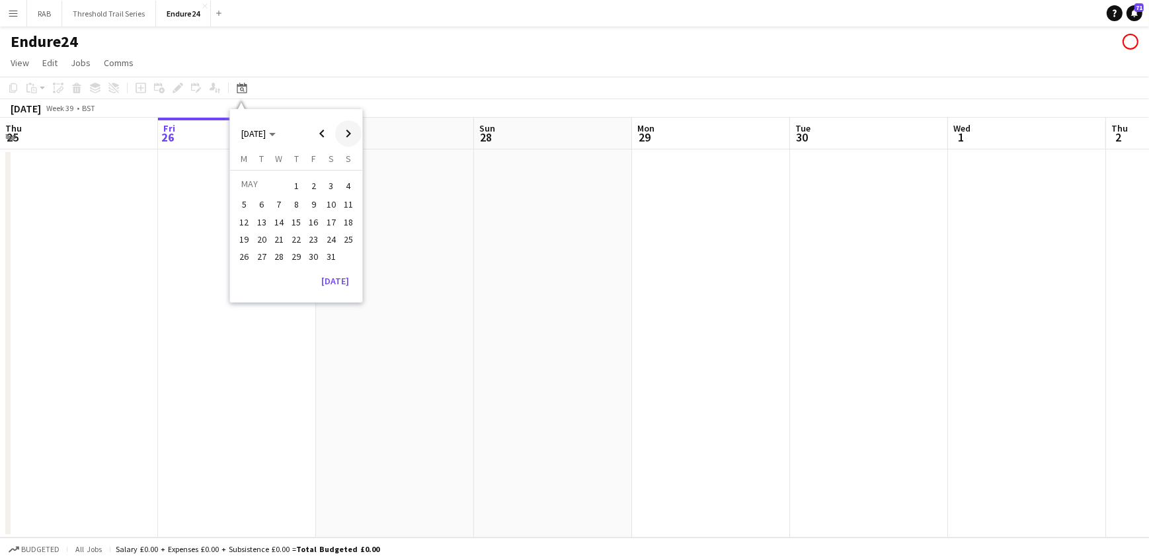
click at [348, 133] on span "Next month" at bounding box center [348, 133] width 26 height 26
click at [346, 257] on span "29" at bounding box center [349, 257] width 16 height 16
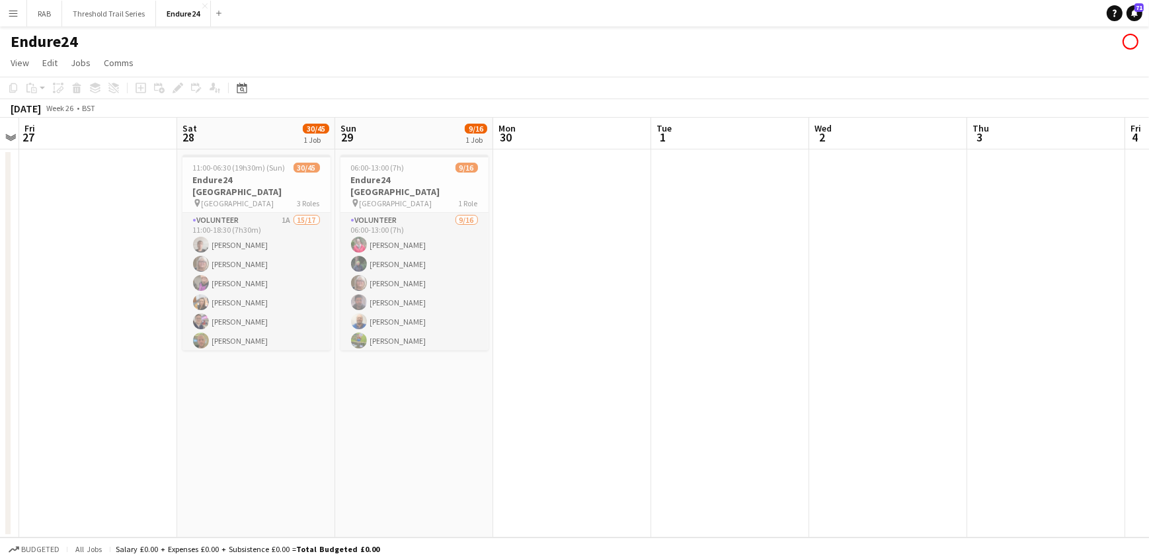
click at [667, 313] on app-date-cell at bounding box center [730, 343] width 158 height 388
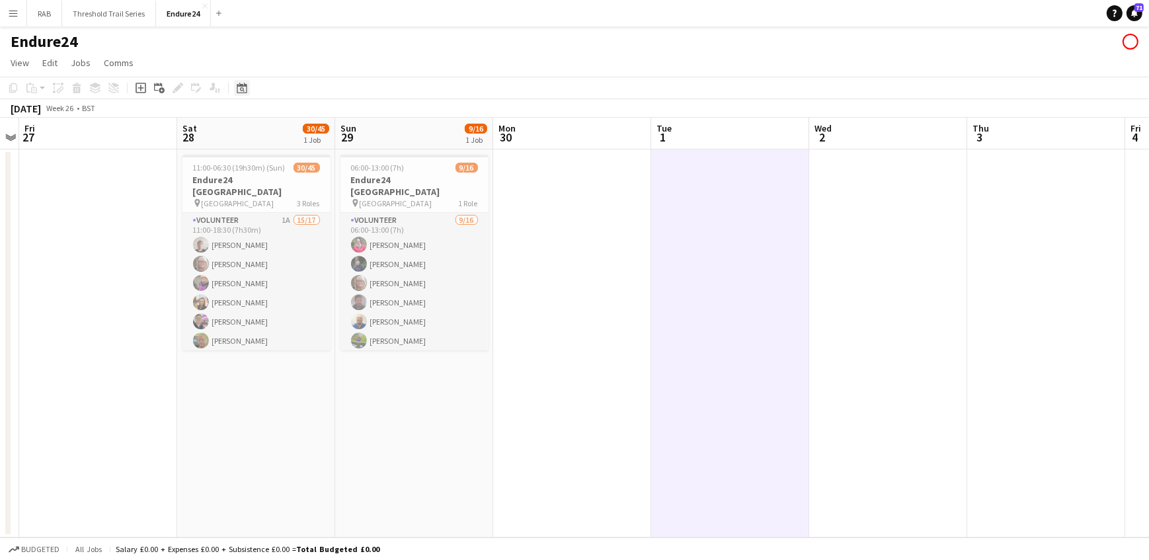
click at [240, 90] on icon at bounding box center [242, 89] width 5 height 5
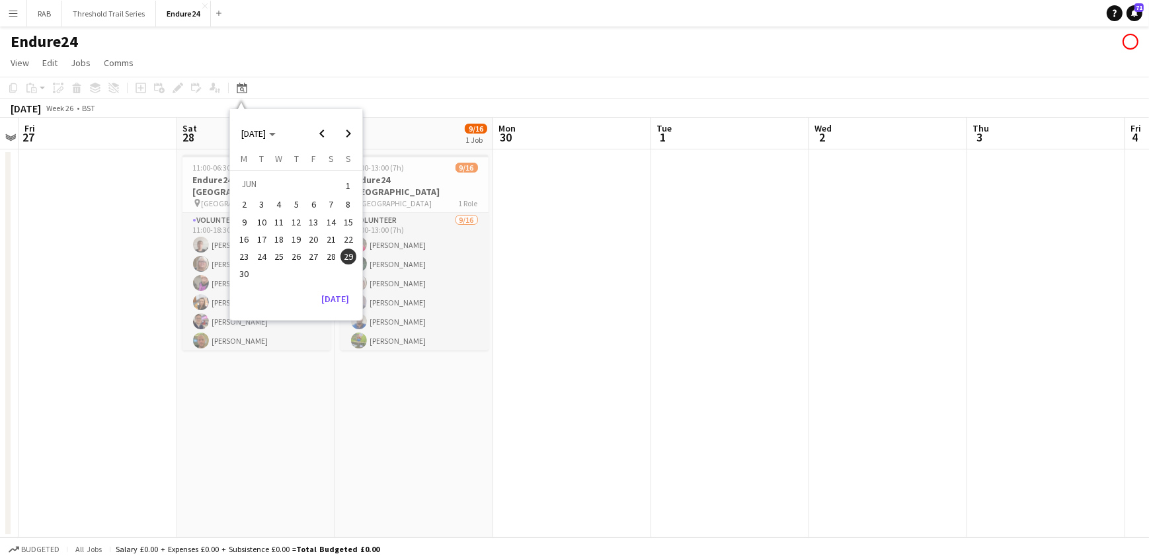
click at [349, 201] on span "8" at bounding box center [349, 205] width 16 height 16
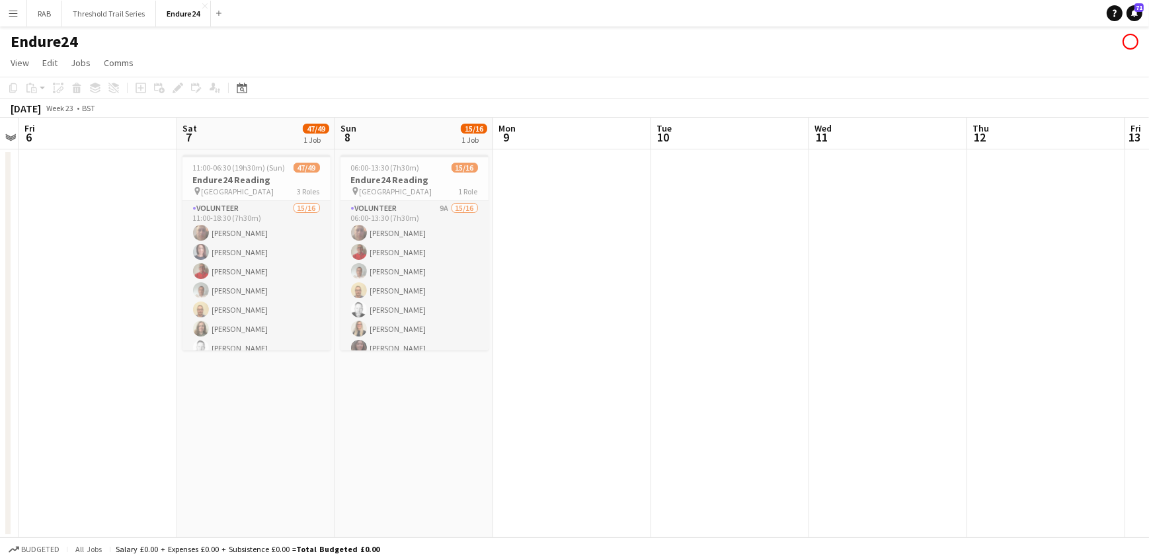
drag, startPoint x: 239, startPoint y: 87, endPoint x: 261, endPoint y: 93, distance: 22.0
click at [239, 87] on icon "Date picker" at bounding box center [242, 88] width 11 height 11
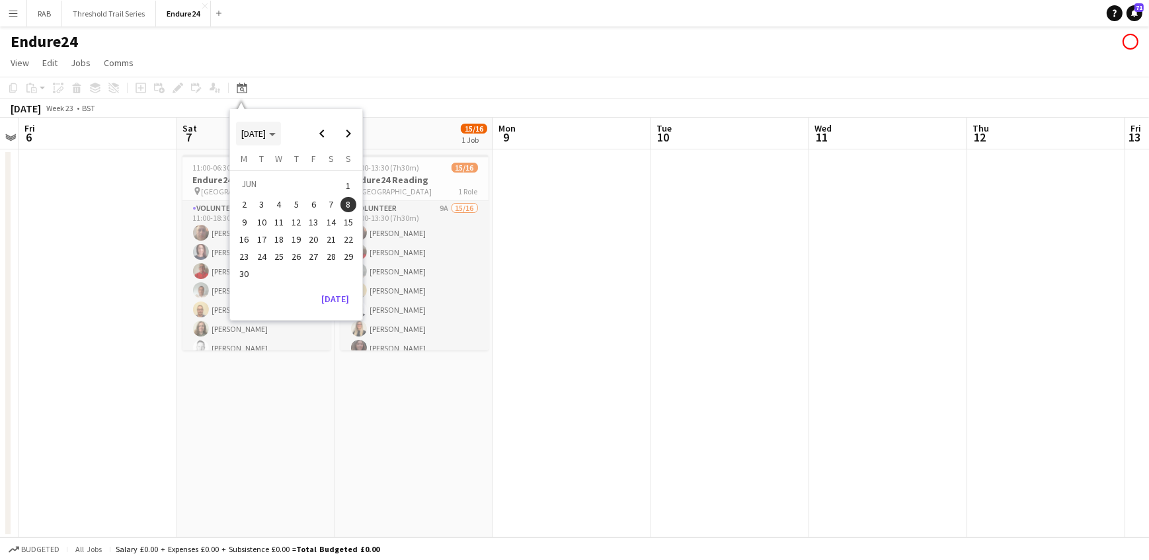
click at [276, 134] on polygon "Choose month and year" at bounding box center [272, 134] width 7 height 3
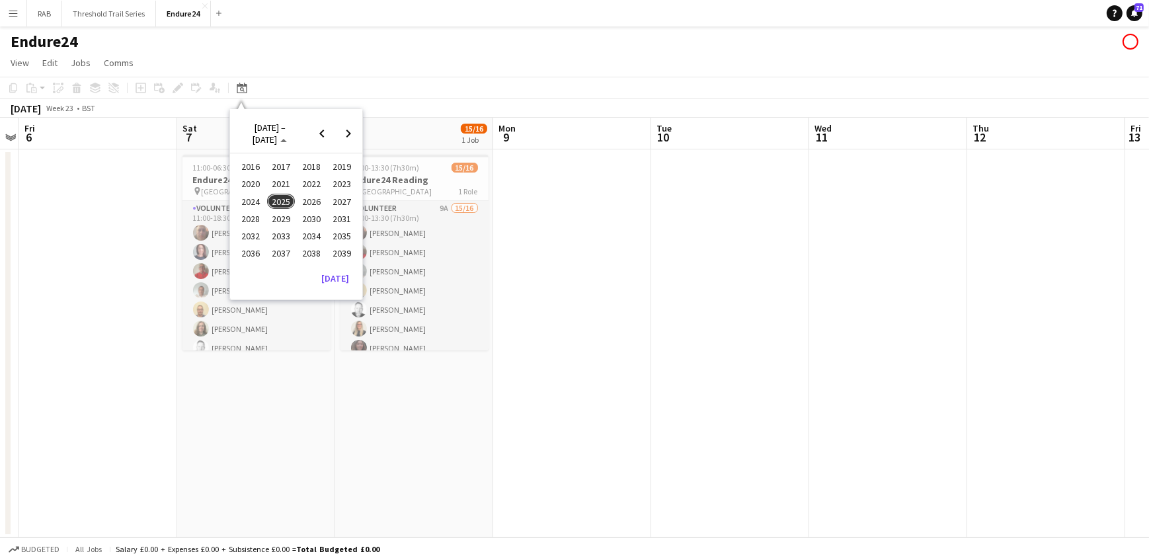
click at [252, 194] on span "2024" at bounding box center [250, 202] width 27 height 16
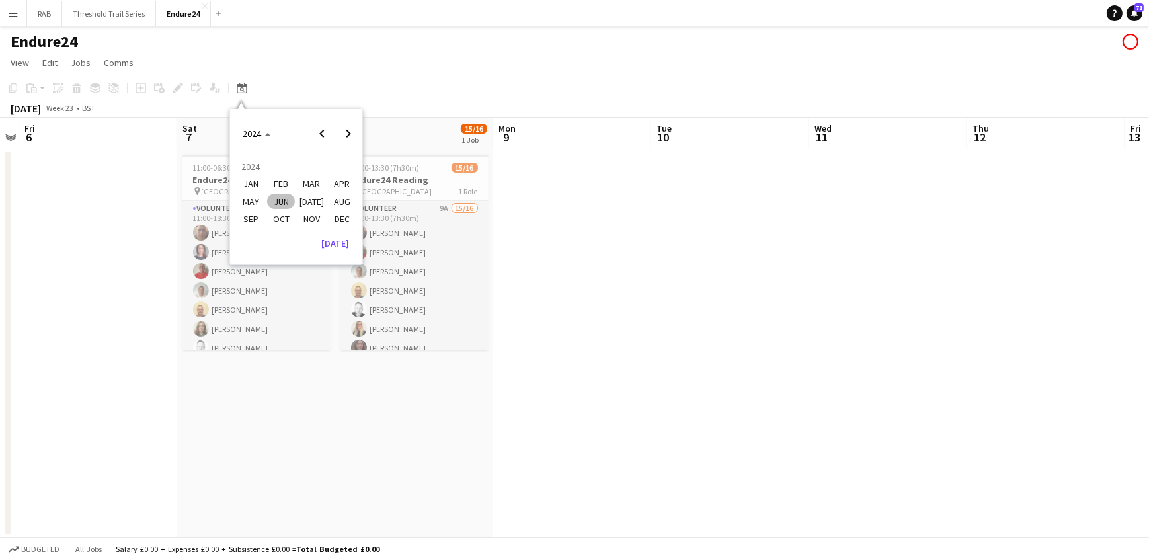
click at [284, 194] on span "JUN" at bounding box center [280, 202] width 27 height 16
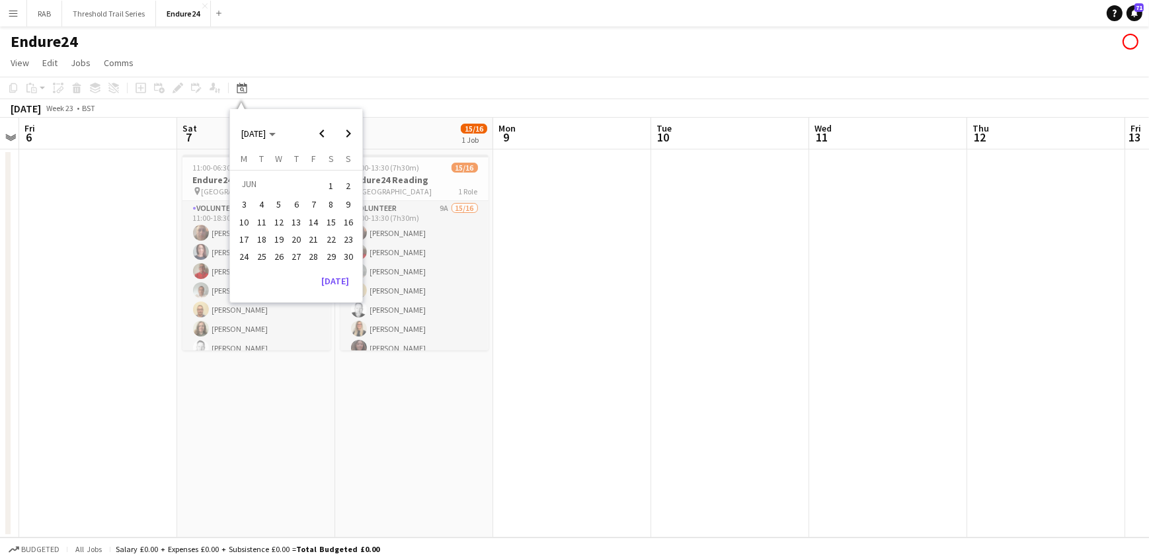
click at [345, 185] on span "2" at bounding box center [349, 186] width 16 height 19
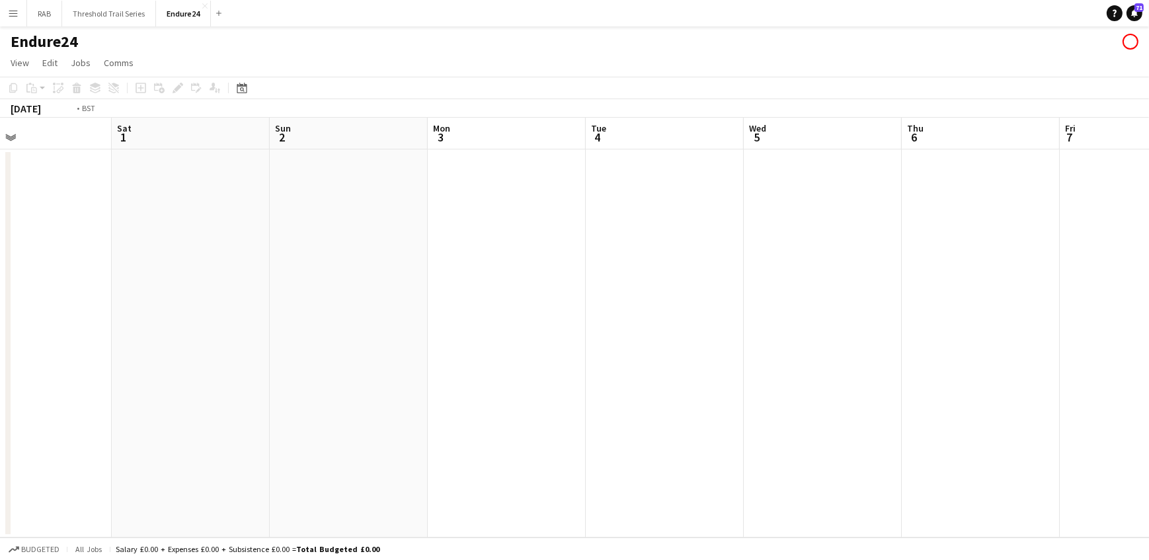
drag, startPoint x: 717, startPoint y: 141, endPoint x: 19, endPoint y: 143, distance: 697.6
click at [19, 145] on app-calendar-viewport "Tue 28 Wed 29 Thu 30 Fri 31 Sat 1 Sun 2 Mon 3 Tue 4 Wed 5 Thu 6 Fri 7 Sat 8 33/…" at bounding box center [574, 328] width 1149 height 420
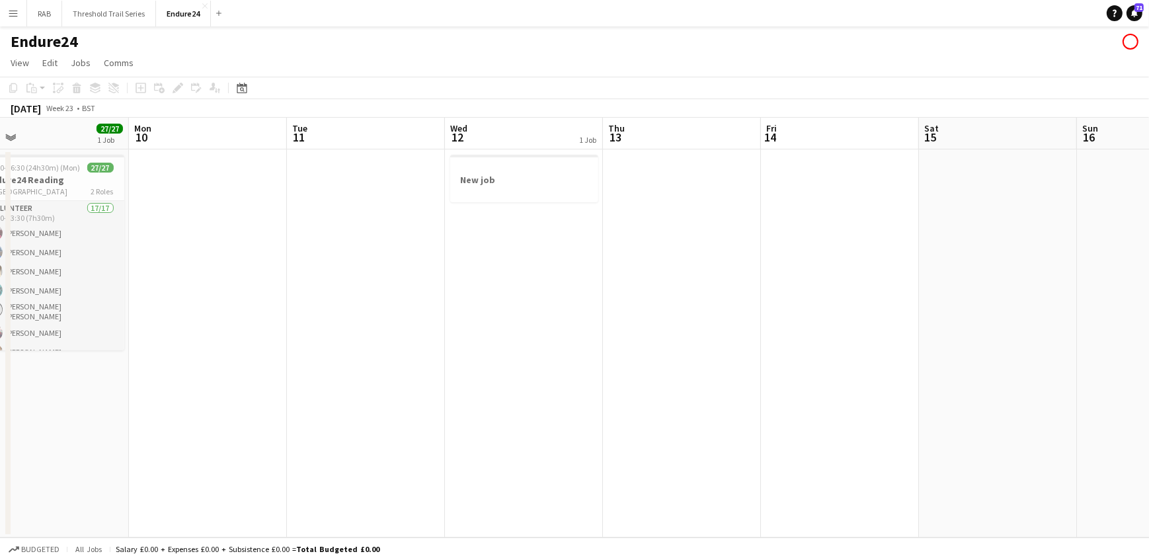
scroll to position [0, 374]
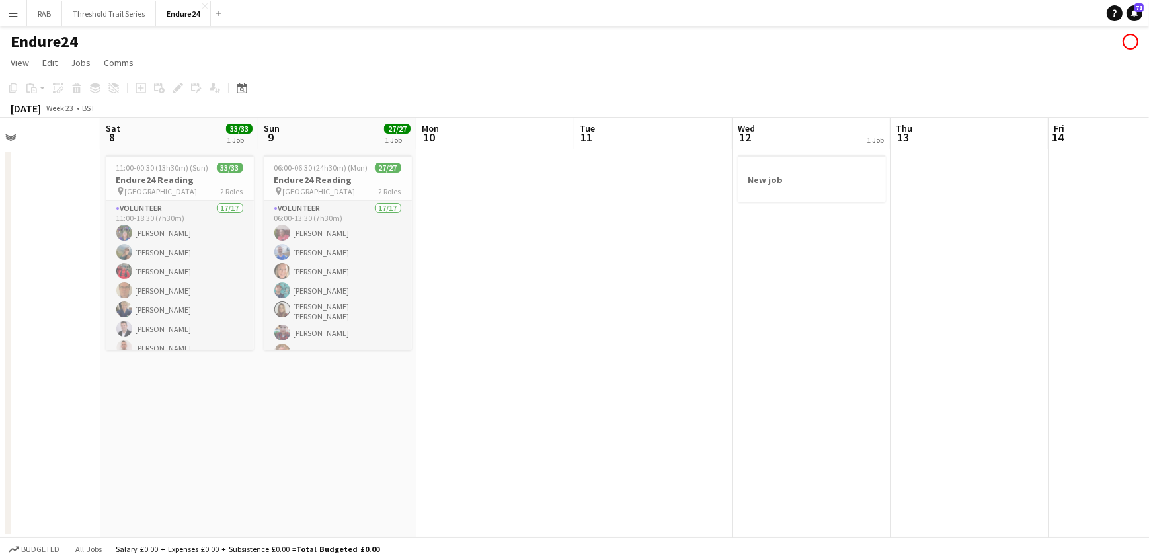
drag, startPoint x: 446, startPoint y: 141, endPoint x: 0, endPoint y: 134, distance: 445.7
click at [0, 134] on html "Menu Boards Boards Boards All jobs Status Workforce Workforce My Workforce Recr…" at bounding box center [574, 280] width 1149 height 560
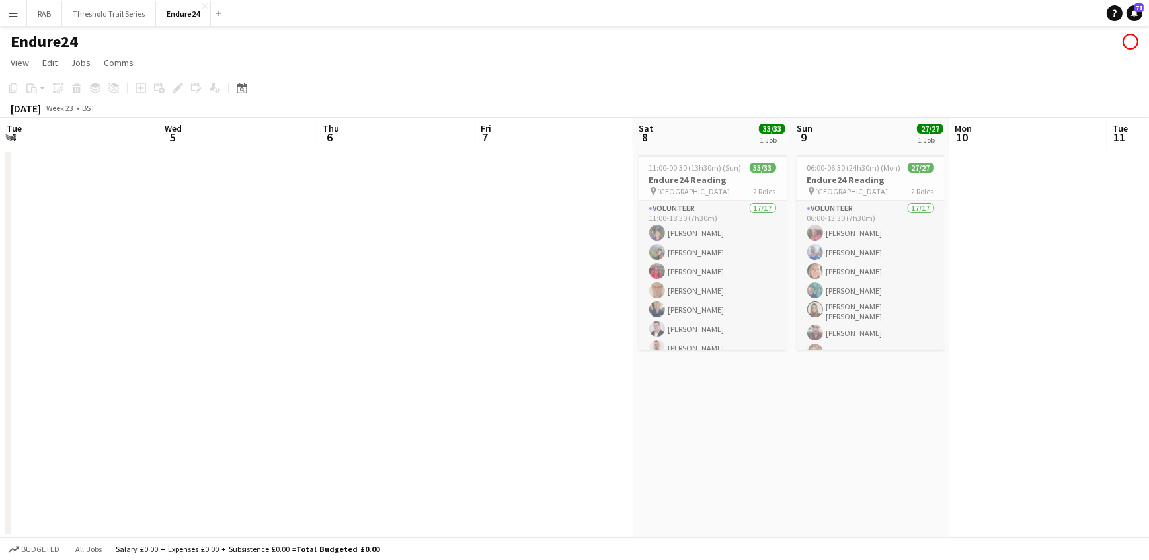
scroll to position [0, 273]
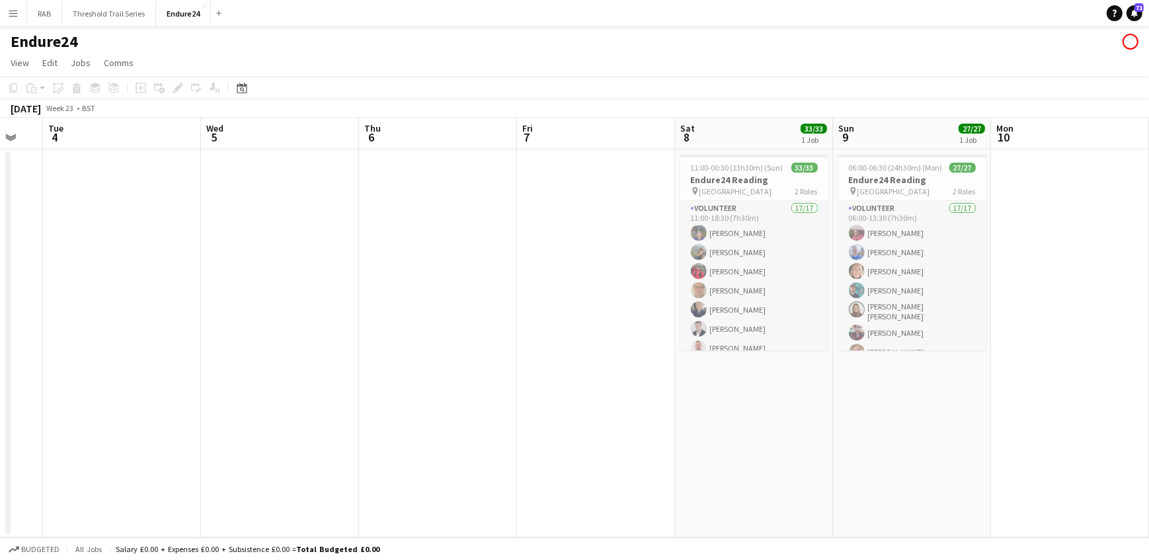
drag, startPoint x: 205, startPoint y: 132, endPoint x: 780, endPoint y: 147, distance: 574.8
click at [780, 147] on app-calendar-viewport "Sun 2 Mon 3 Tue 4 Wed 5 Thu 6 Fri 7 Sat 8 33/33 1 Job Sun 9 27/27 1 Job Mon 10 …" at bounding box center [574, 328] width 1149 height 420
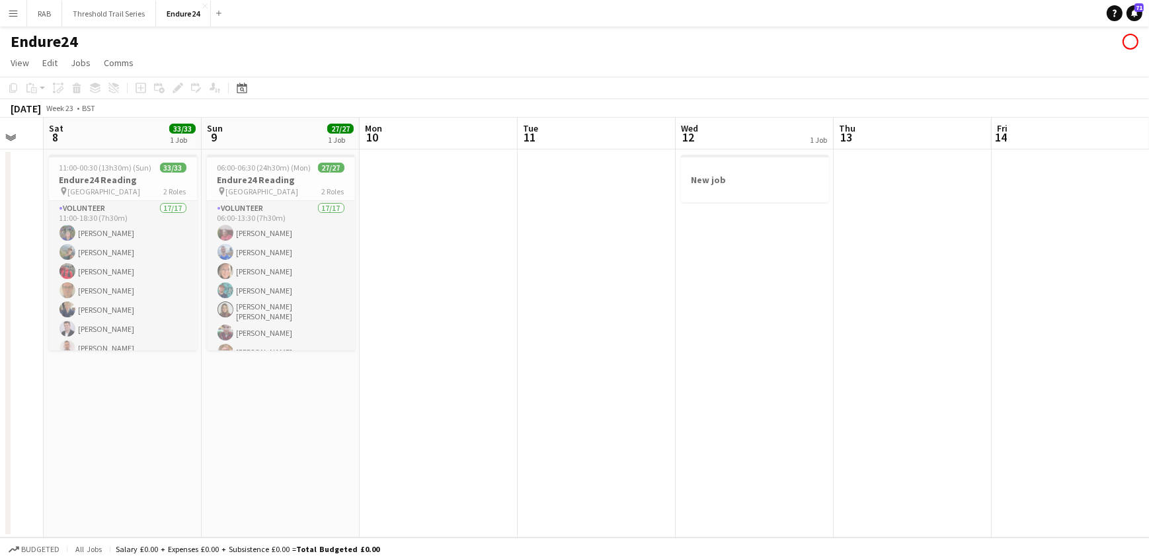
drag, startPoint x: 867, startPoint y: 138, endPoint x: -3, endPoint y: 136, distance: 869.5
click at [0, 136] on html "Menu Boards Boards Boards All jobs Status Workforce Workforce My Workforce Recr…" at bounding box center [574, 280] width 1149 height 560
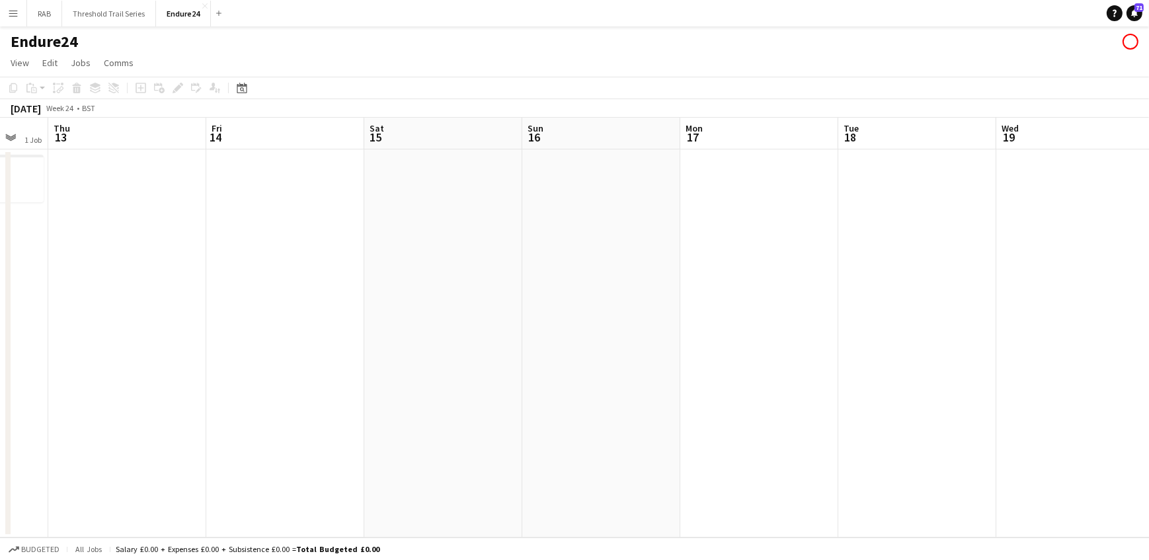
drag, startPoint x: 1050, startPoint y: 134, endPoint x: 678, endPoint y: 132, distance: 371.6
click at [126, 134] on app-calendar-viewport "Mon 10 Tue 11 Wed 12 1 Job Thu 13 Fri 14 Sat 15 Sun 16 Mon 17 Tue 18 Wed 19 Thu…" at bounding box center [574, 328] width 1149 height 420
drag, startPoint x: 764, startPoint y: 133, endPoint x: 218, endPoint y: 132, distance: 545.5
click at [13, 133] on app-calendar "Copy Paste Paste Ctrl+V Paste with crew Ctrl+Shift+V Paste linked Job [GEOGRAPH…" at bounding box center [574, 307] width 1149 height 461
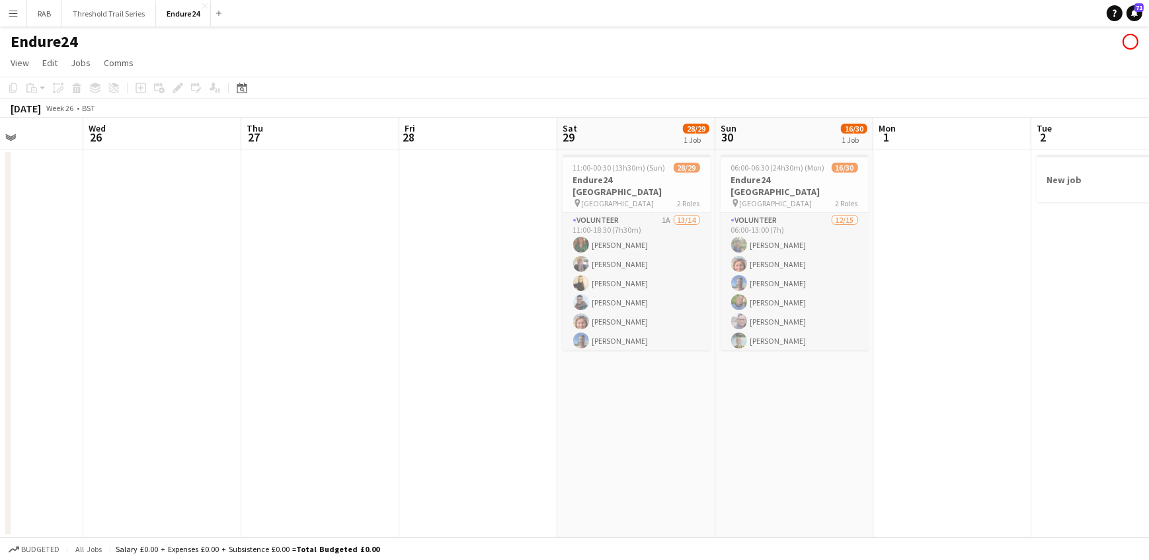
scroll to position [0, 583]
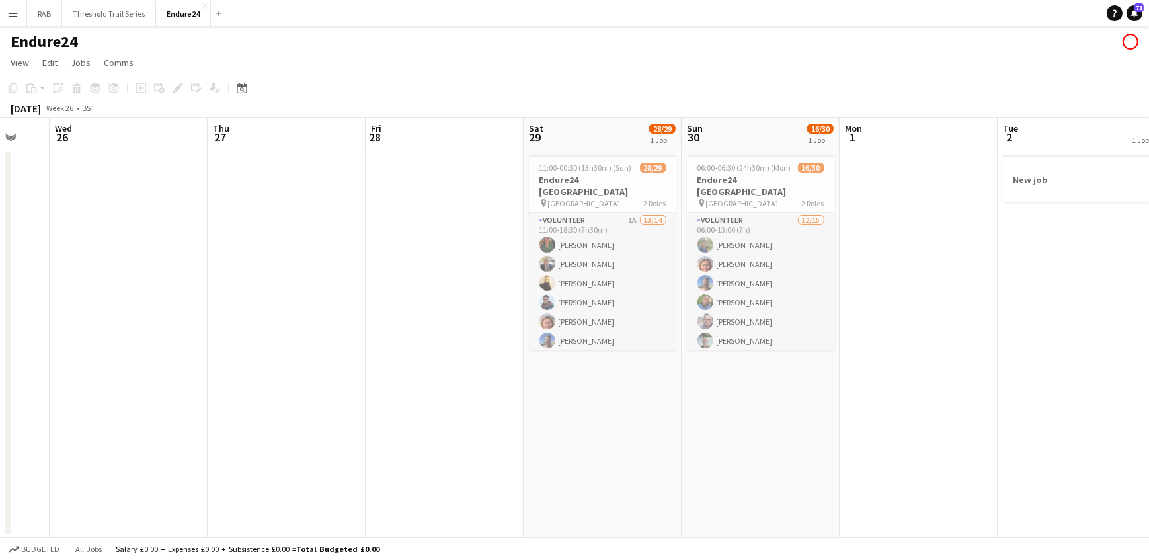
drag, startPoint x: 762, startPoint y: 137, endPoint x: -3, endPoint y: 134, distance: 765.0
click at [0, 134] on html "Menu Boards Boards Boards All jobs Status Workforce Workforce My Workforce Recr…" at bounding box center [574, 280] width 1149 height 560
click at [246, 87] on icon "Date picker" at bounding box center [242, 88] width 11 height 11
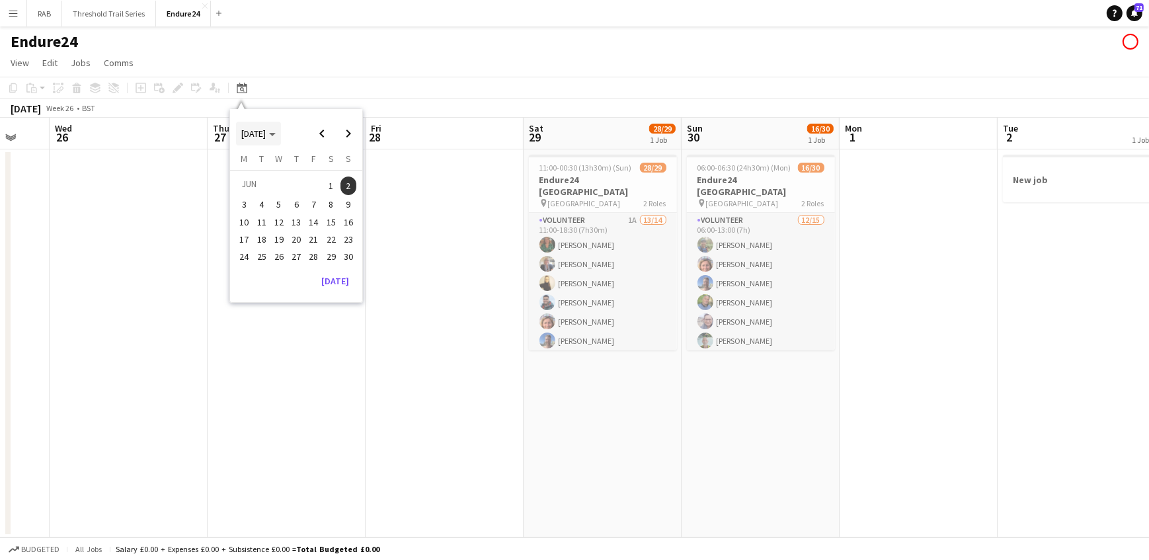
click at [276, 134] on polygon "Choose month and year" at bounding box center [272, 134] width 7 height 3
click at [344, 181] on span "2023" at bounding box center [341, 185] width 27 height 16
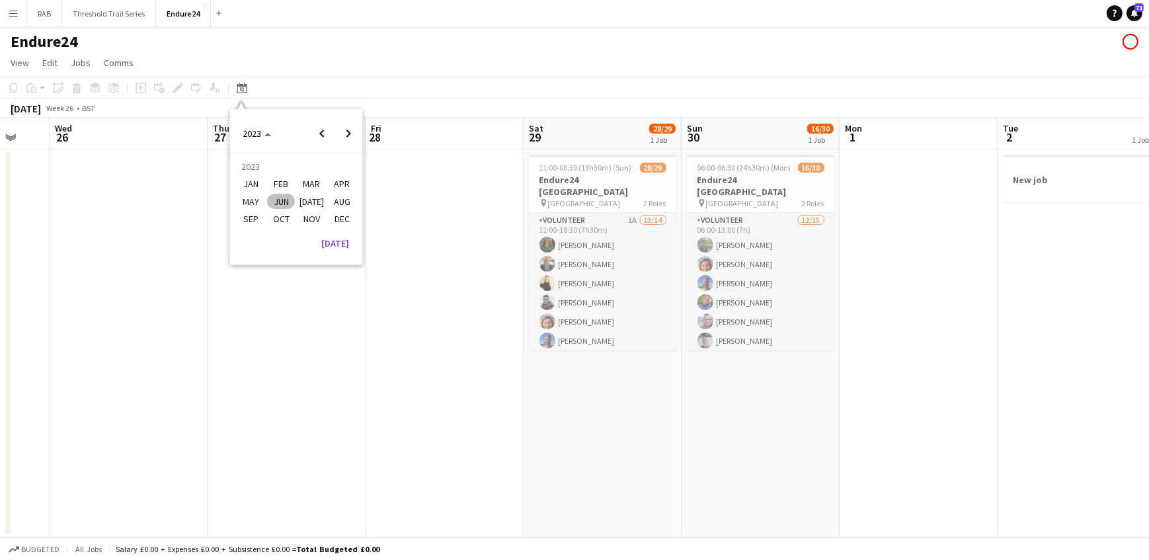
click at [282, 196] on span "JUN" at bounding box center [280, 202] width 27 height 16
click at [349, 185] on span "4" at bounding box center [349, 186] width 16 height 19
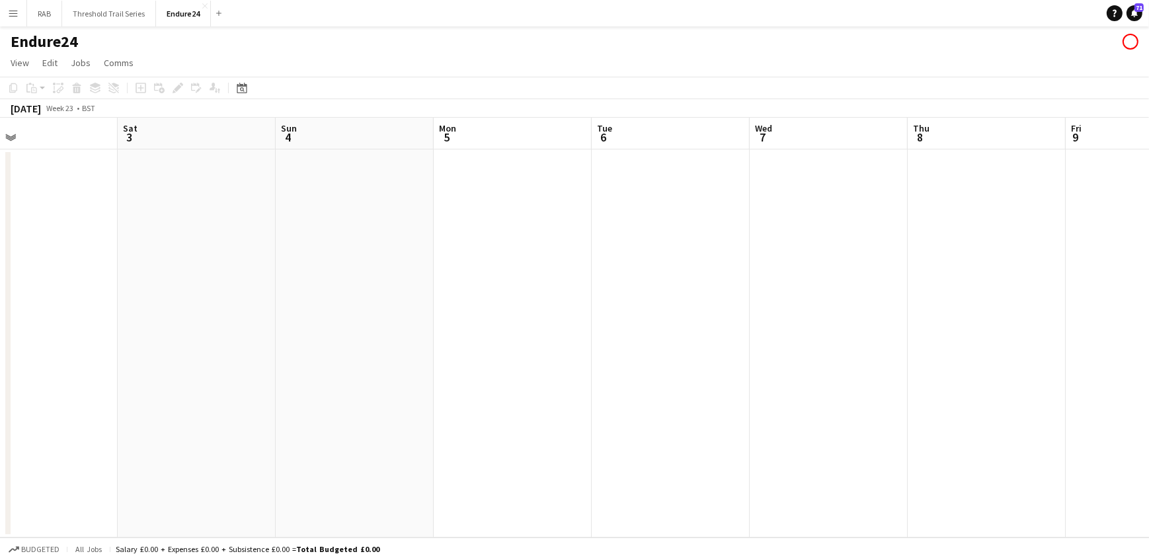
drag, startPoint x: 627, startPoint y: 126, endPoint x: 165, endPoint y: 129, distance: 462.2
click at [165, 129] on app-calendar-viewport "Tue 30 Wed 31 Thu 1 Fri 2 Sat 3 Sun 4 Mon 5 Tue 6 Wed 7 Thu 8 Fri 9 Sat 10 14/3…" at bounding box center [574, 328] width 1149 height 420
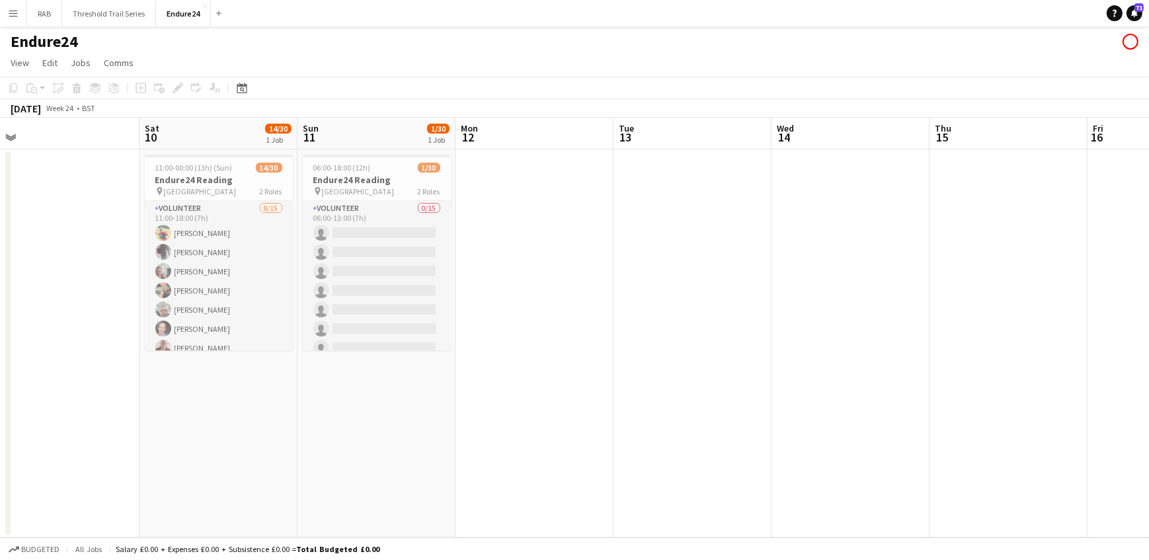
scroll to position [0, 349]
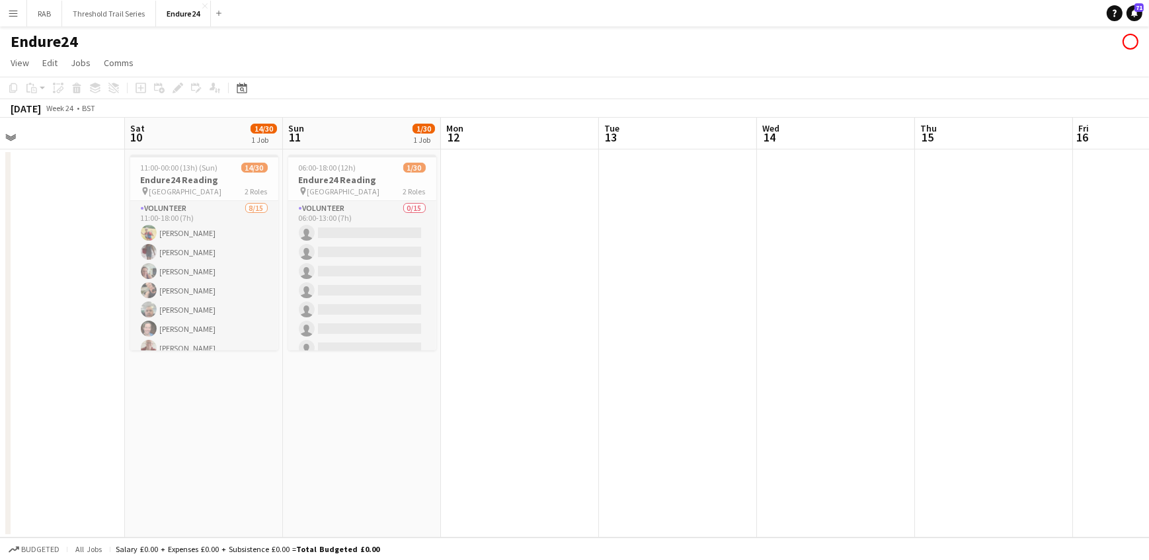
drag, startPoint x: 704, startPoint y: 143, endPoint x: -3, endPoint y: 151, distance: 706.2
click at [0, 151] on html "Menu Boards Boards Boards All jobs Status Workforce Workforce My Workforce Recr…" at bounding box center [574, 280] width 1149 height 560
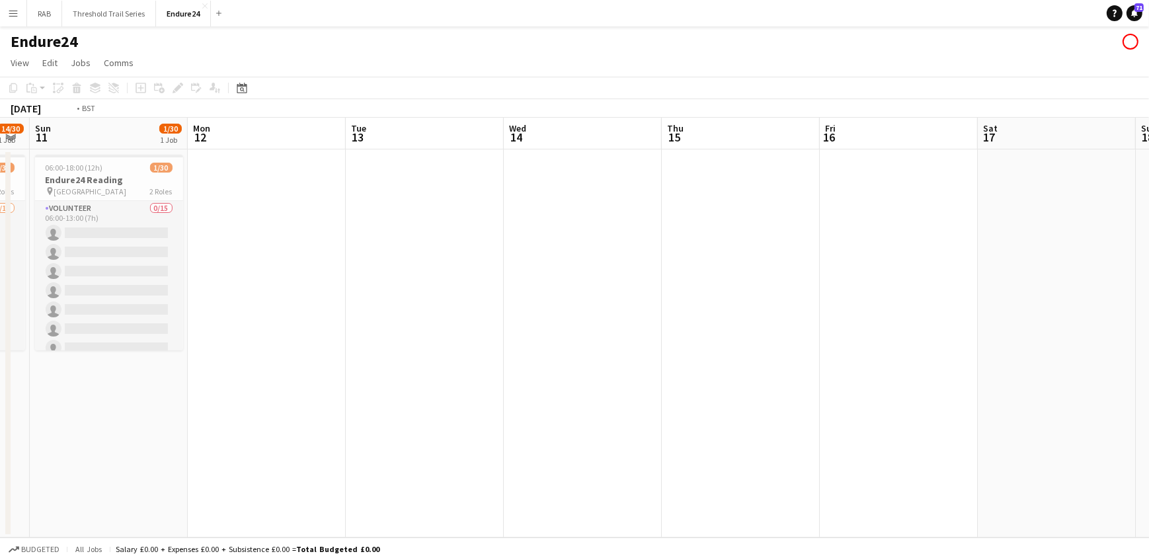
drag, startPoint x: 638, startPoint y: 149, endPoint x: -68, endPoint y: 165, distance: 706.3
click at [0, 165] on html "Menu Boards Boards Boards All jobs Status Workforce Workforce My Workforce Recr…" at bounding box center [574, 280] width 1149 height 560
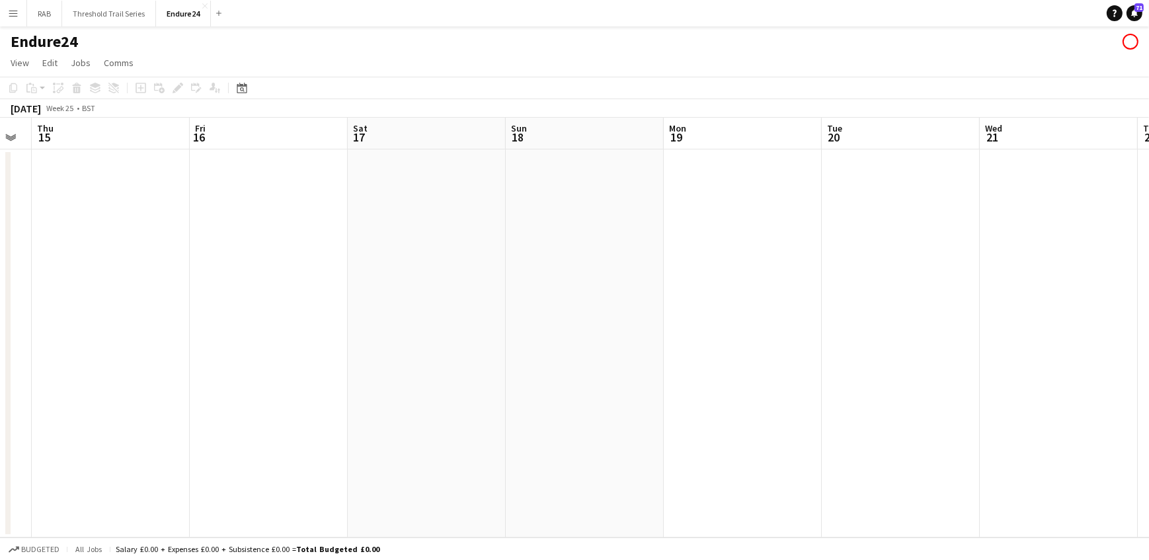
click at [93, 179] on app-date-cell at bounding box center [111, 343] width 158 height 388
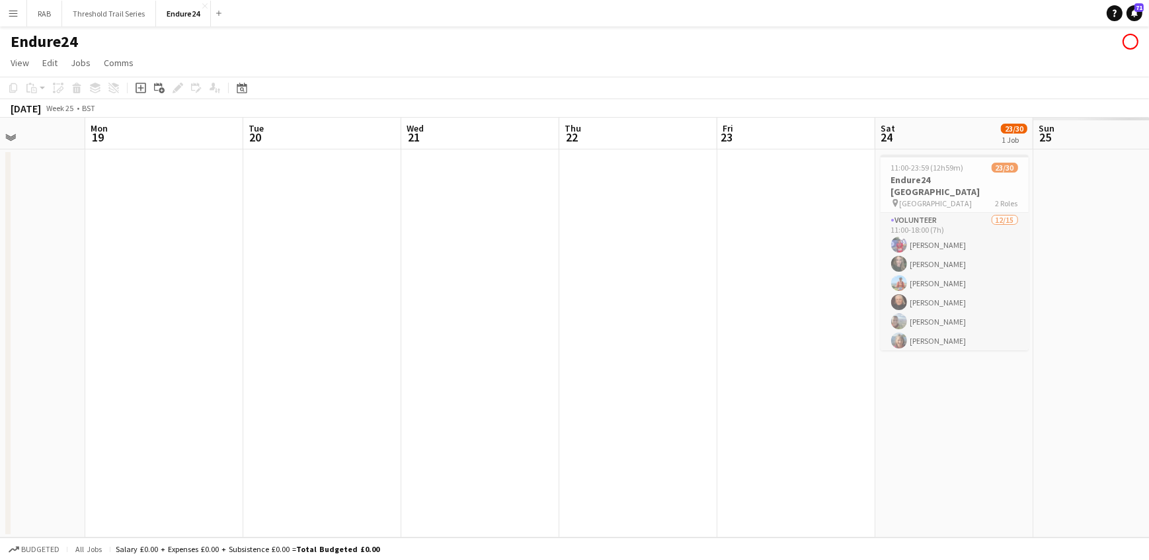
drag, startPoint x: 602, startPoint y: 124, endPoint x: -274, endPoint y: 172, distance: 876.8
click at [0, 172] on html "Menu Boards Boards Boards All jobs Status Workforce Workforce My Workforce Recr…" at bounding box center [574, 280] width 1149 height 560
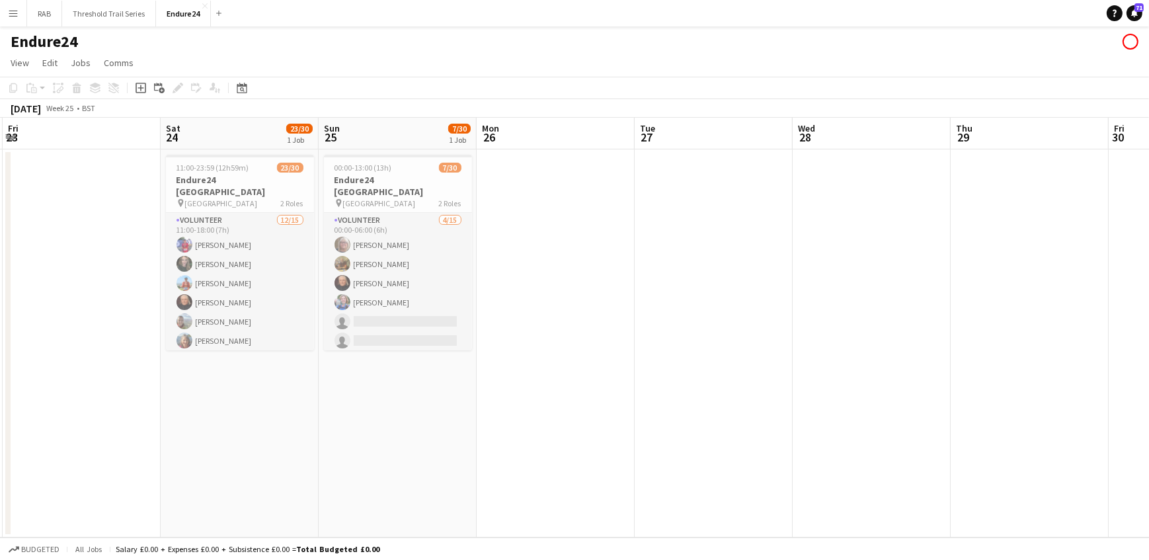
drag, startPoint x: 825, startPoint y: 142, endPoint x: 63, endPoint y: 127, distance: 761.8
click at [63, 127] on app-calendar-viewport "Tue 20 Wed 21 Thu 22 Fri 23 Sat 24 23/30 1 Job Sun 25 7/30 1 Job Mon 26 Tue 27 …" at bounding box center [574, 328] width 1149 height 420
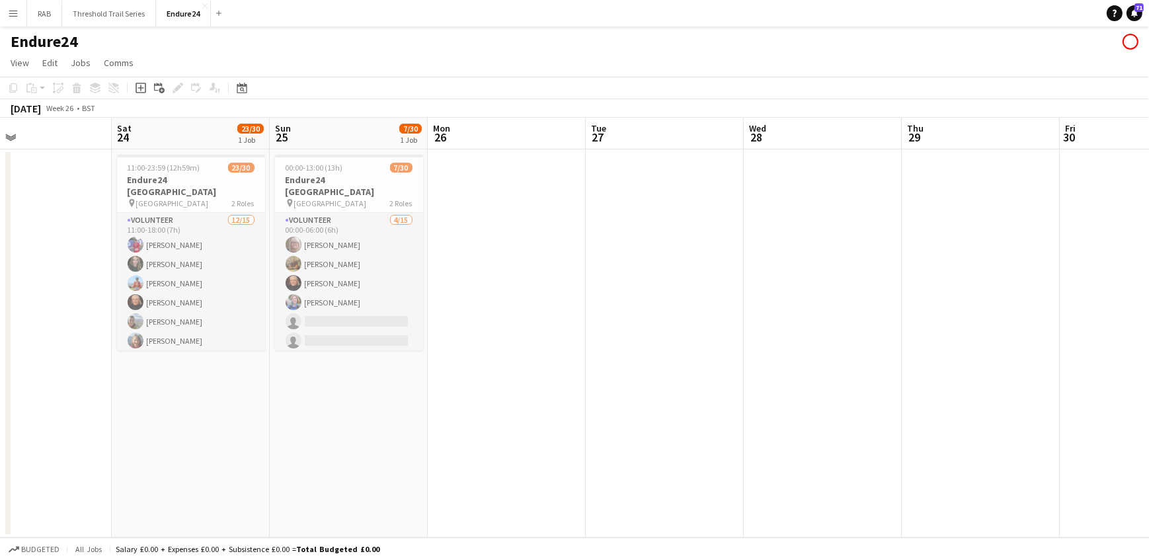
click at [670, 284] on app-date-cell at bounding box center [665, 343] width 158 height 388
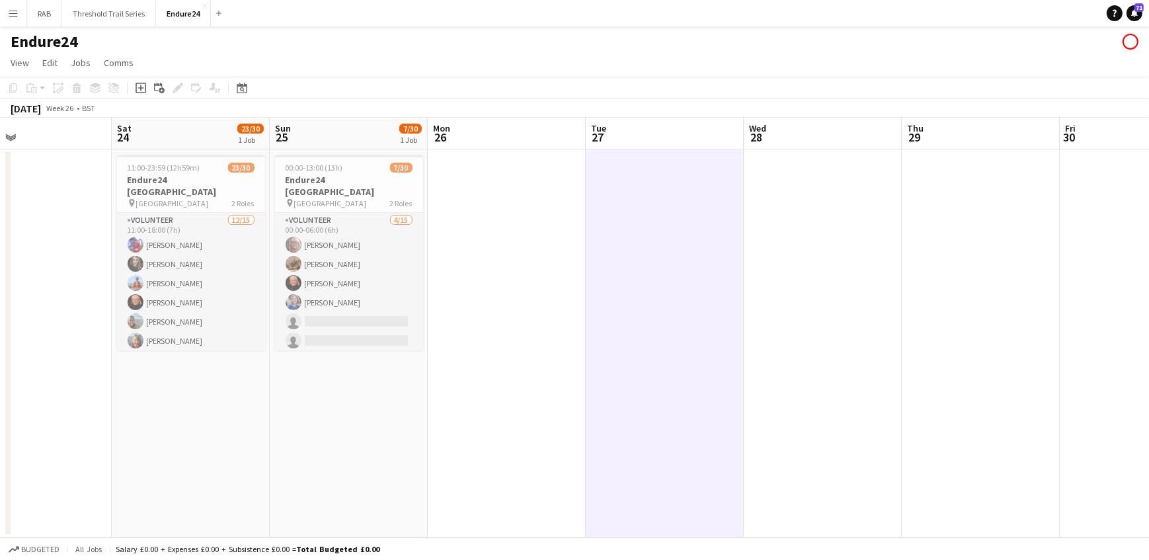
click at [1033, 225] on app-date-cell at bounding box center [981, 343] width 158 height 388
